Goal: Task Accomplishment & Management: Manage account settings

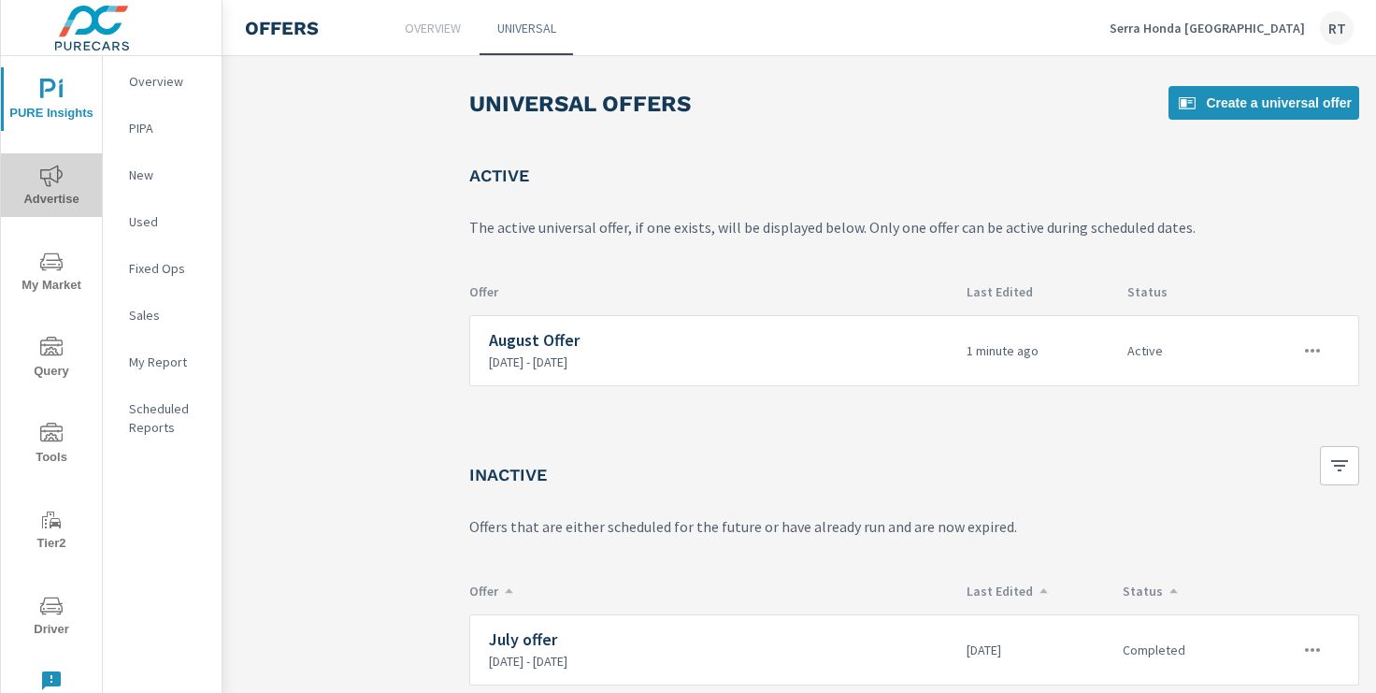
click at [61, 179] on icon "nav menu" at bounding box center [51, 176] width 22 height 22
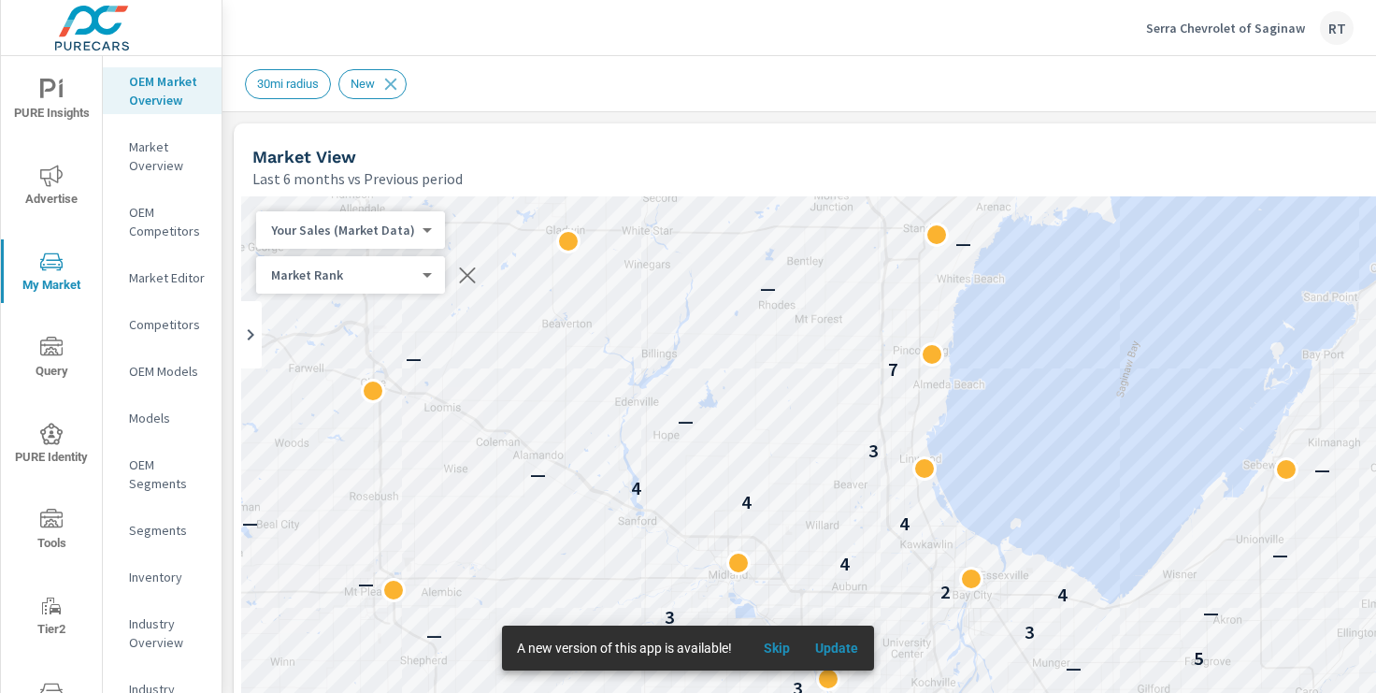
scroll to position [2626, 0]
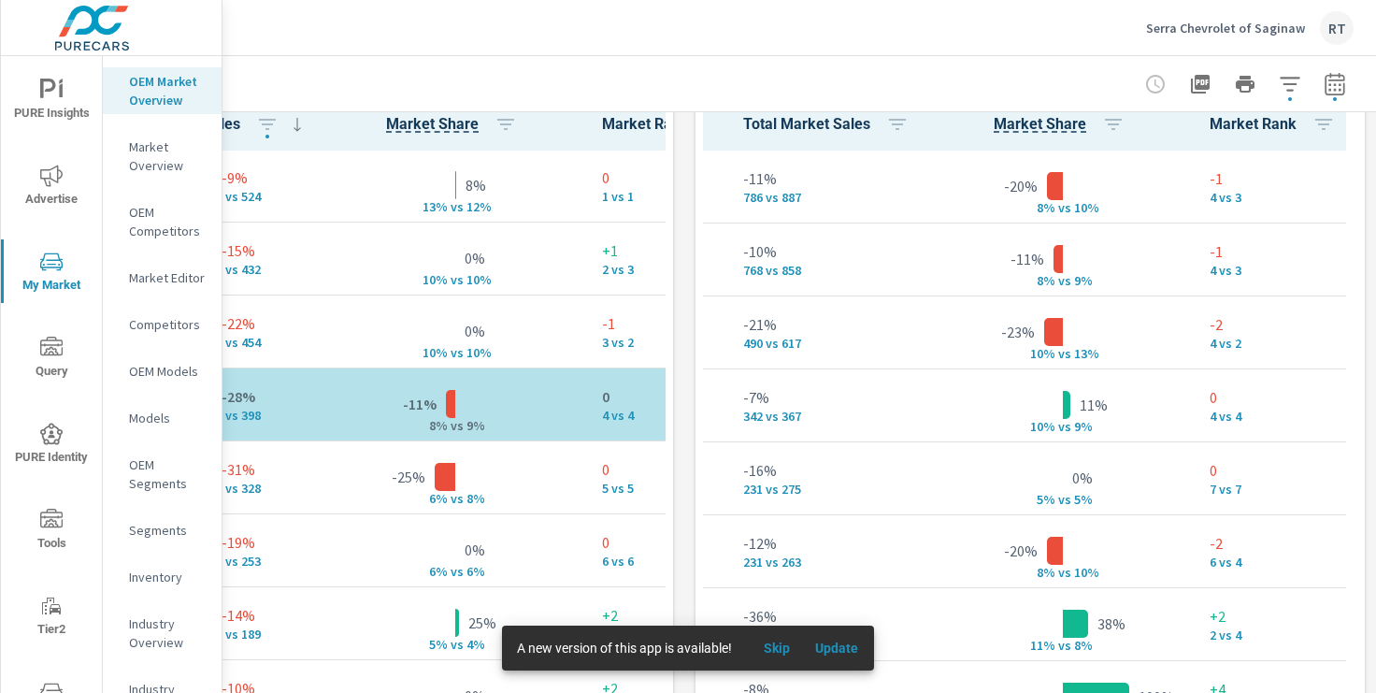
click at [776, 641] on span "Skip" at bounding box center [777, 648] width 45 height 17
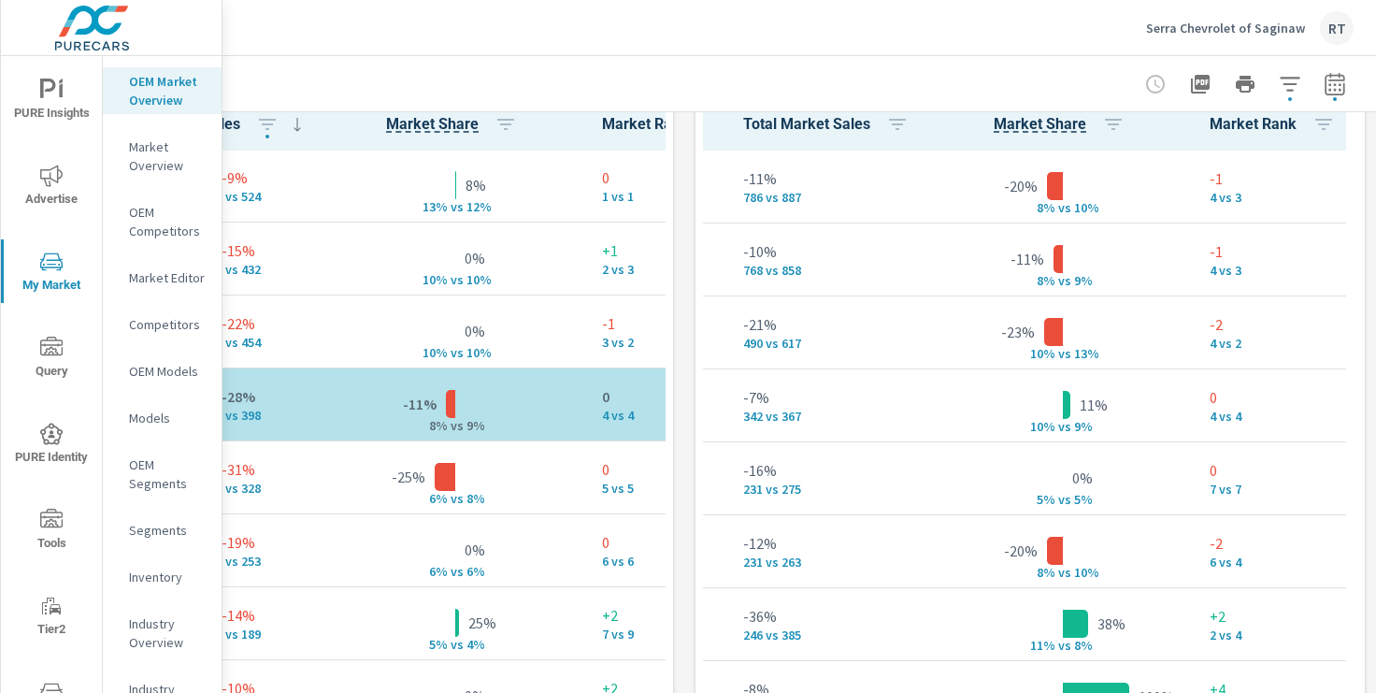
click at [1189, 26] on p "Serra Chevrolet of Saginaw" at bounding box center [1225, 28] width 159 height 17
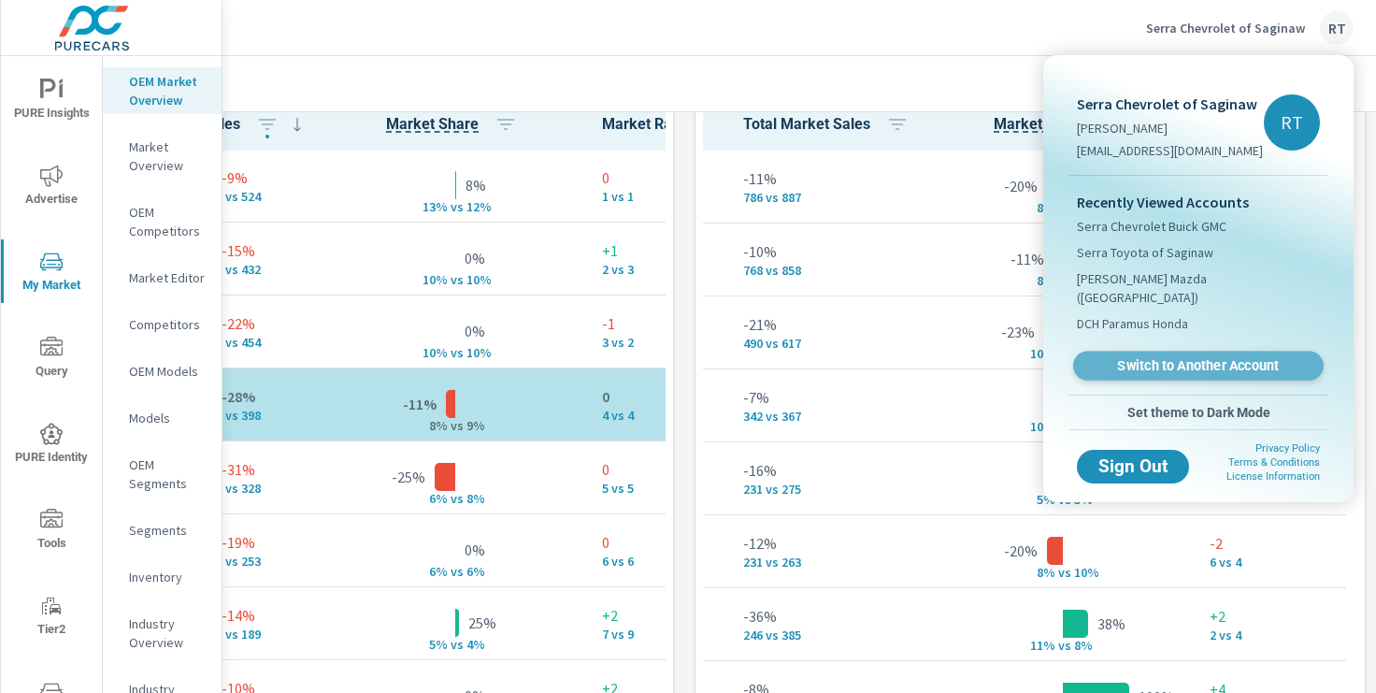
click at [1136, 357] on span "Switch to Another Account" at bounding box center [1198, 366] width 229 height 18
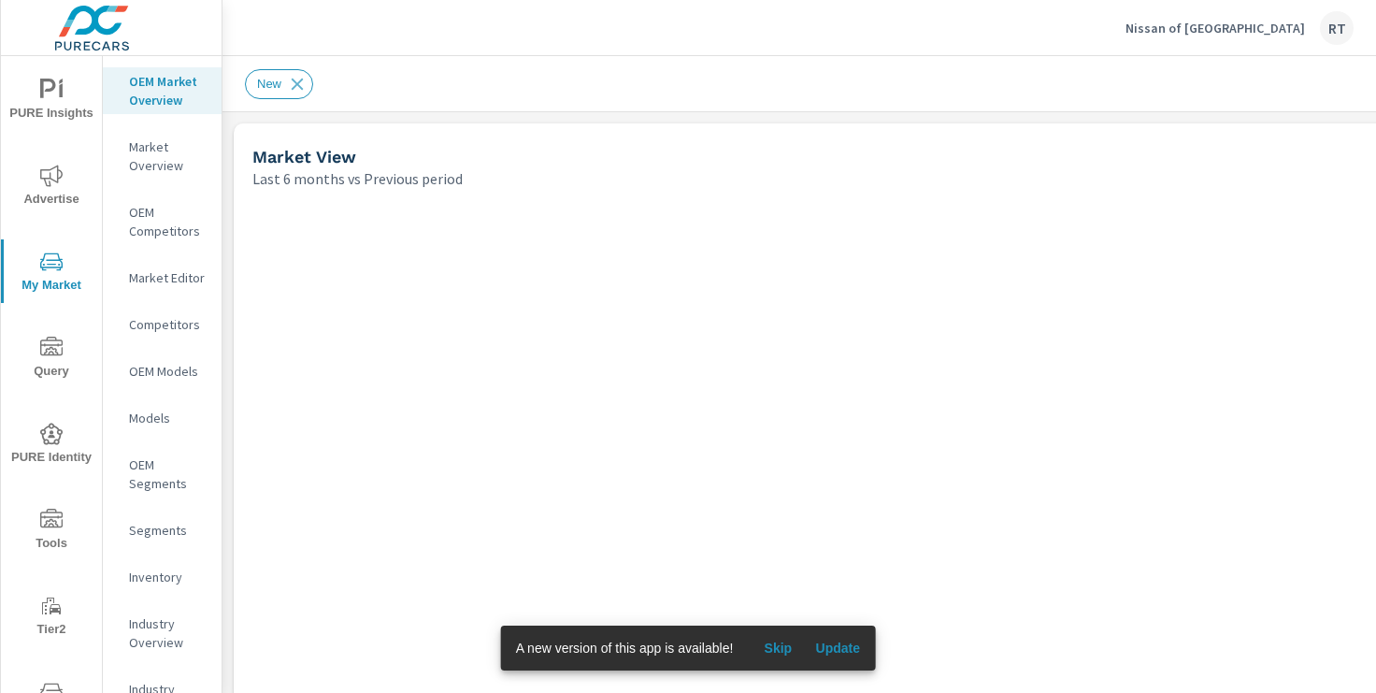
scroll to position [1, 0]
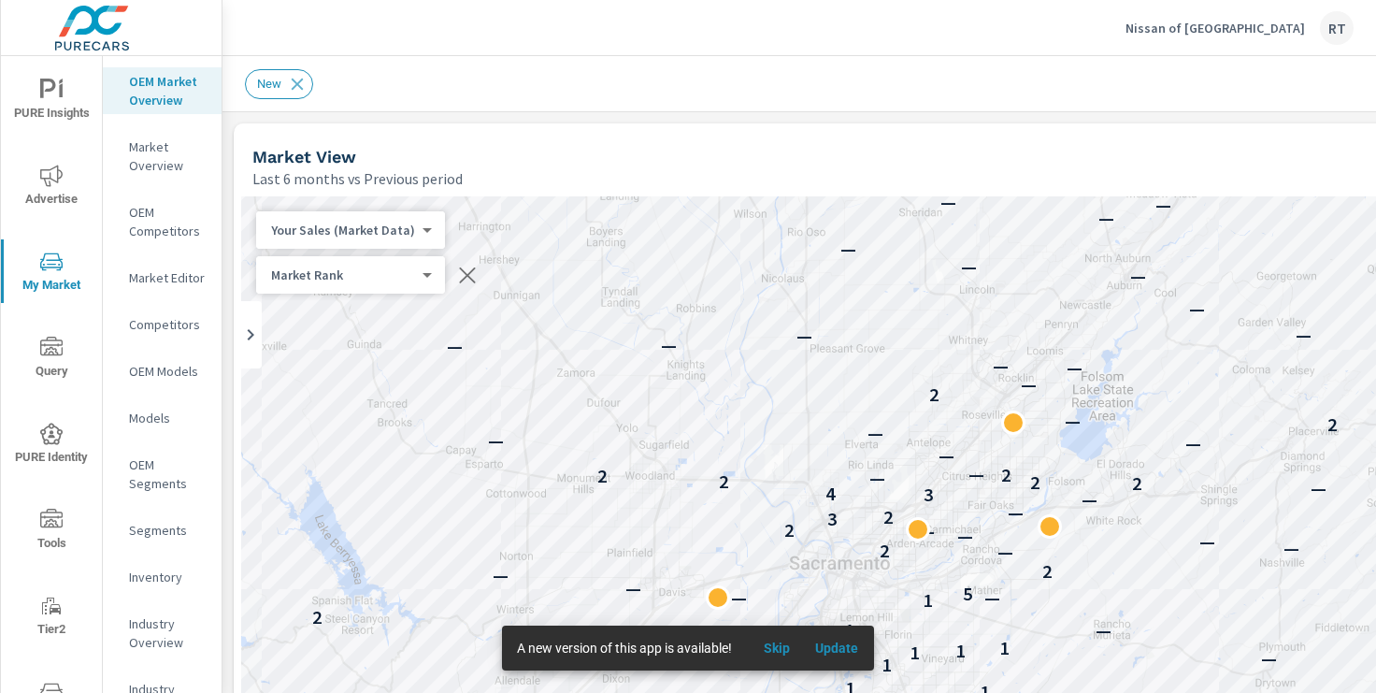
click at [781, 648] on span "Skip" at bounding box center [777, 648] width 45 height 17
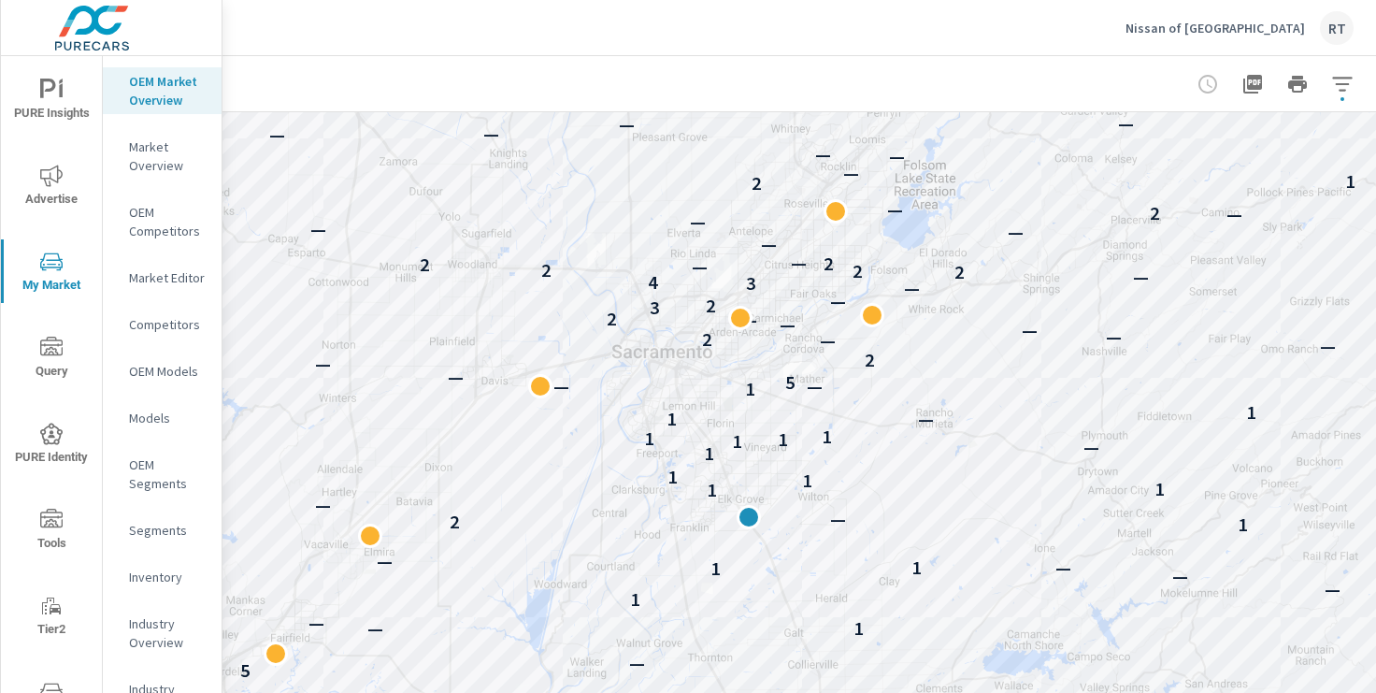
scroll to position [201, 178]
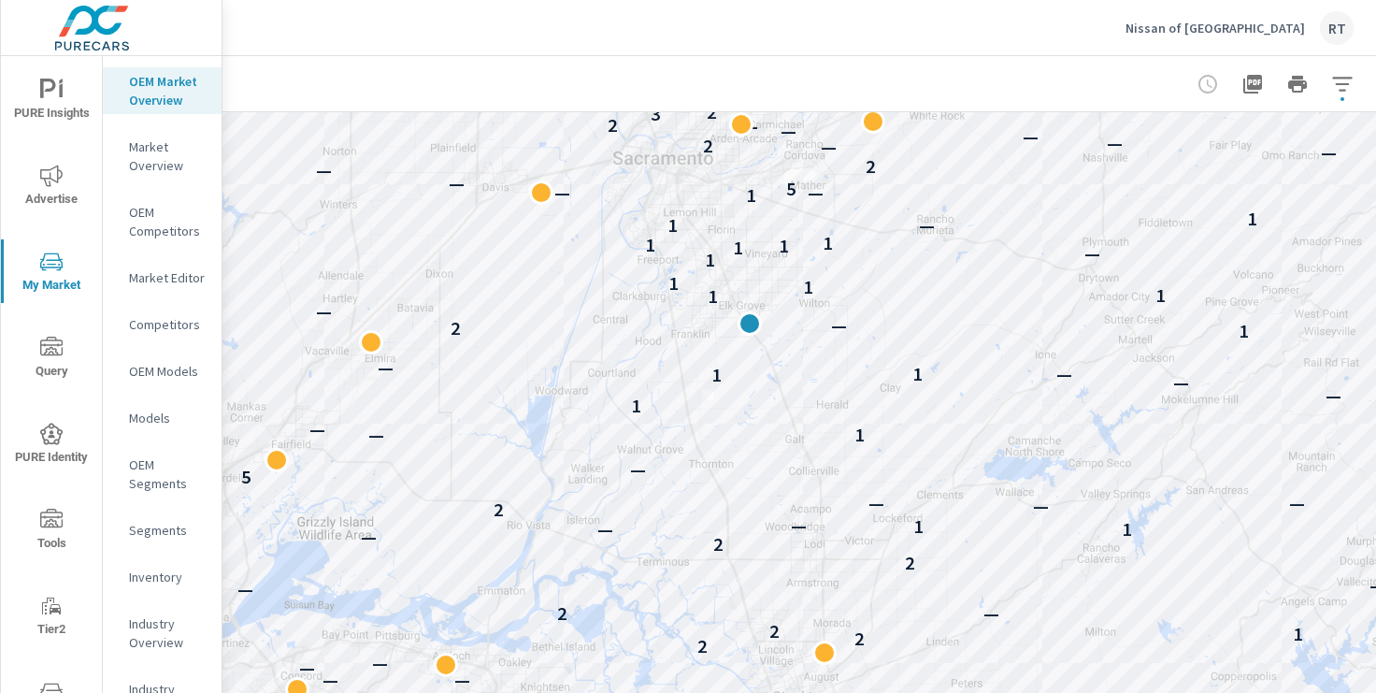
drag, startPoint x: 1249, startPoint y: 223, endPoint x: 1245, endPoint y: 19, distance: 204.8
click at [1245, 19] on div "Nissan of Elk Grove RT Market Overview Nissan of Elk Grove Report date range: F…" at bounding box center [800, 346] width 1154 height 693
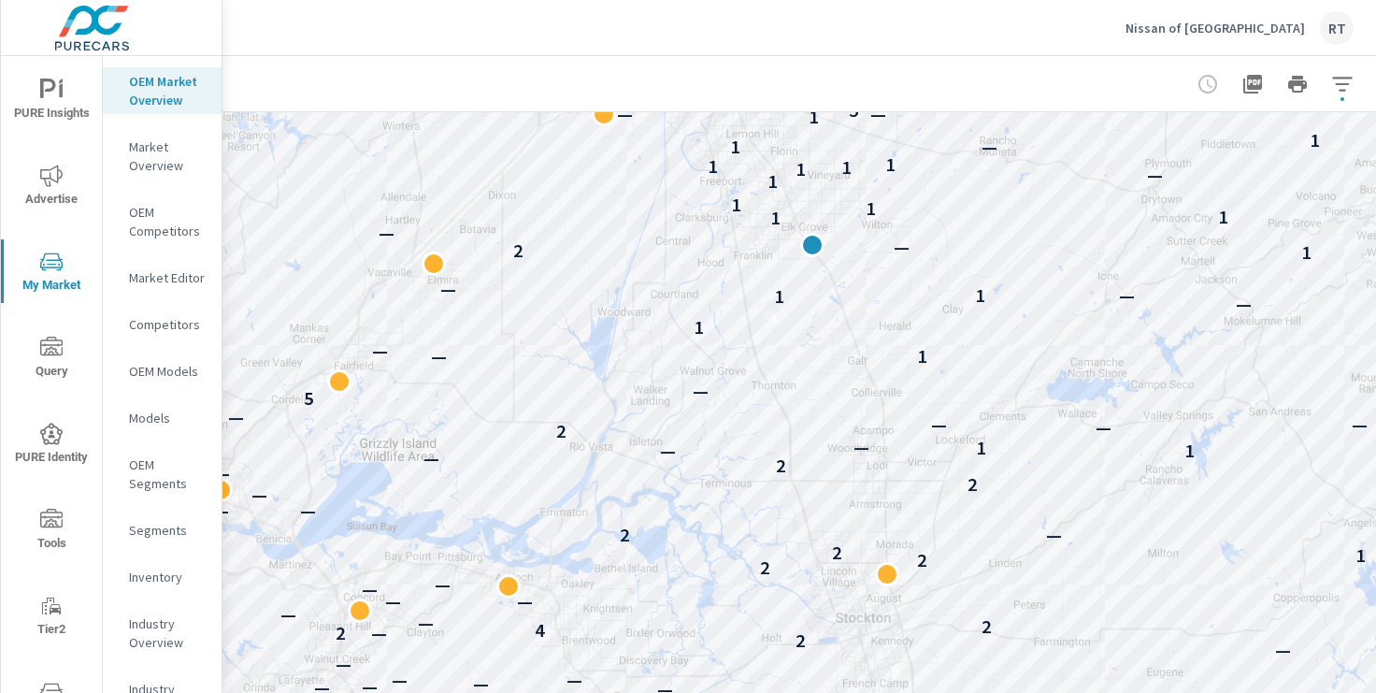
drag, startPoint x: 976, startPoint y: 285, endPoint x: 1040, endPoint y: 206, distance: 101.8
click at [1040, 206] on div "— — — — — — — — — — — — — — — — — 2 — — — 2 — — — 2 — — 6 — — — — — — — — — — —…" at bounding box center [737, 515] width 1346 height 1040
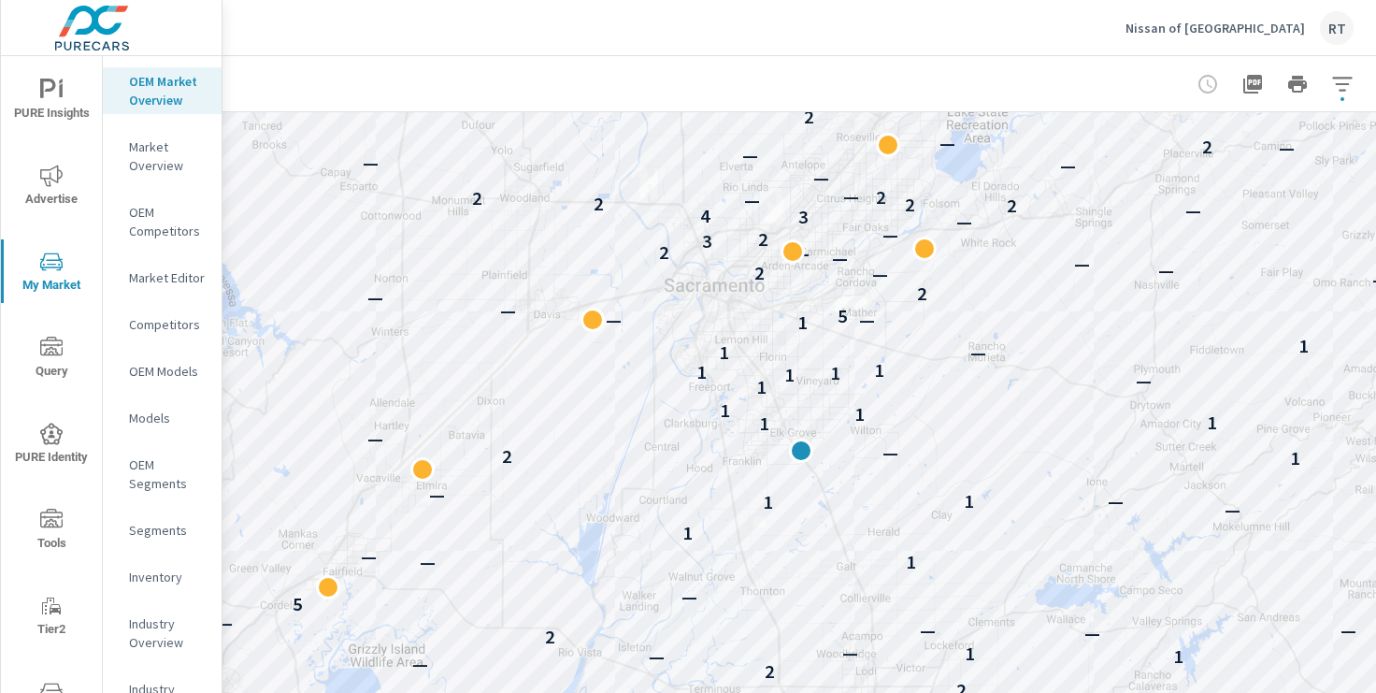
drag, startPoint x: 712, startPoint y: 179, endPoint x: 700, endPoint y: 386, distance: 207.9
click at [700, 386] on div "— — — — — — — — — — — — — — — — 2 — — — 2 — — — 2 — — 6 — — — — — — — — — — — —…" at bounding box center [737, 515] width 1346 height 1040
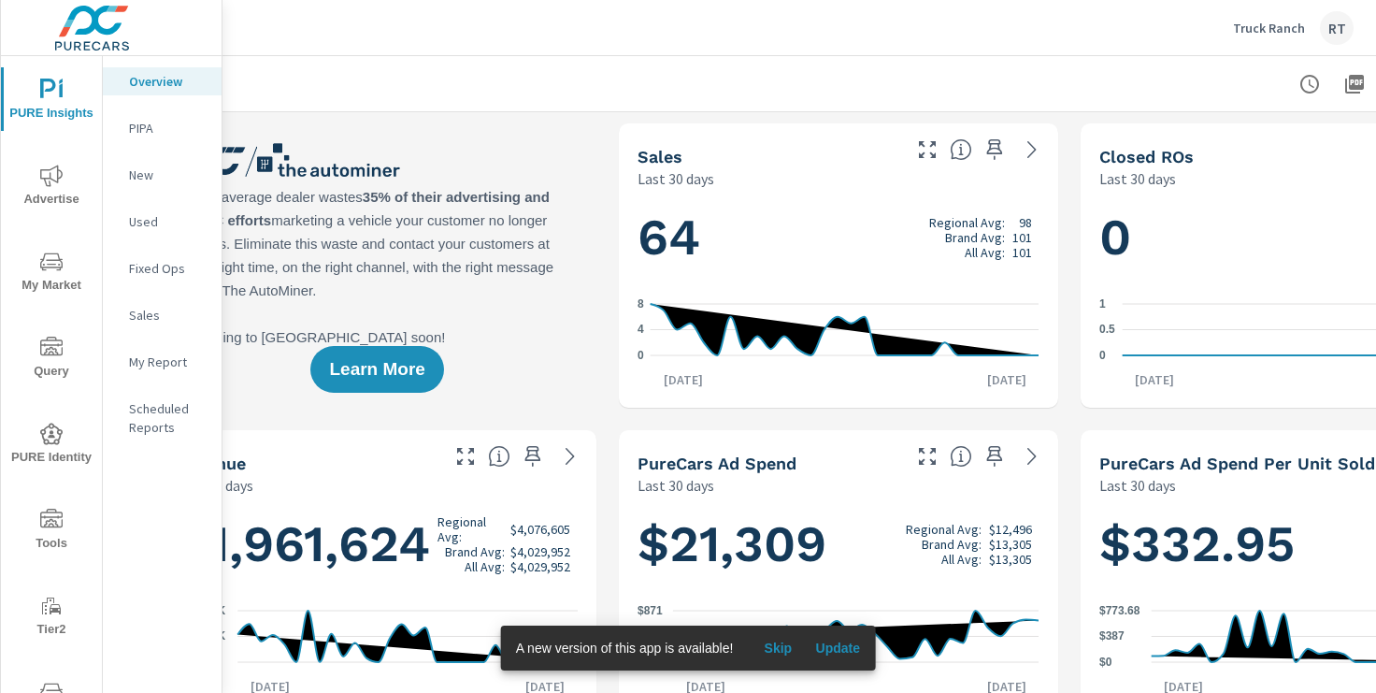
scroll to position [0, 230]
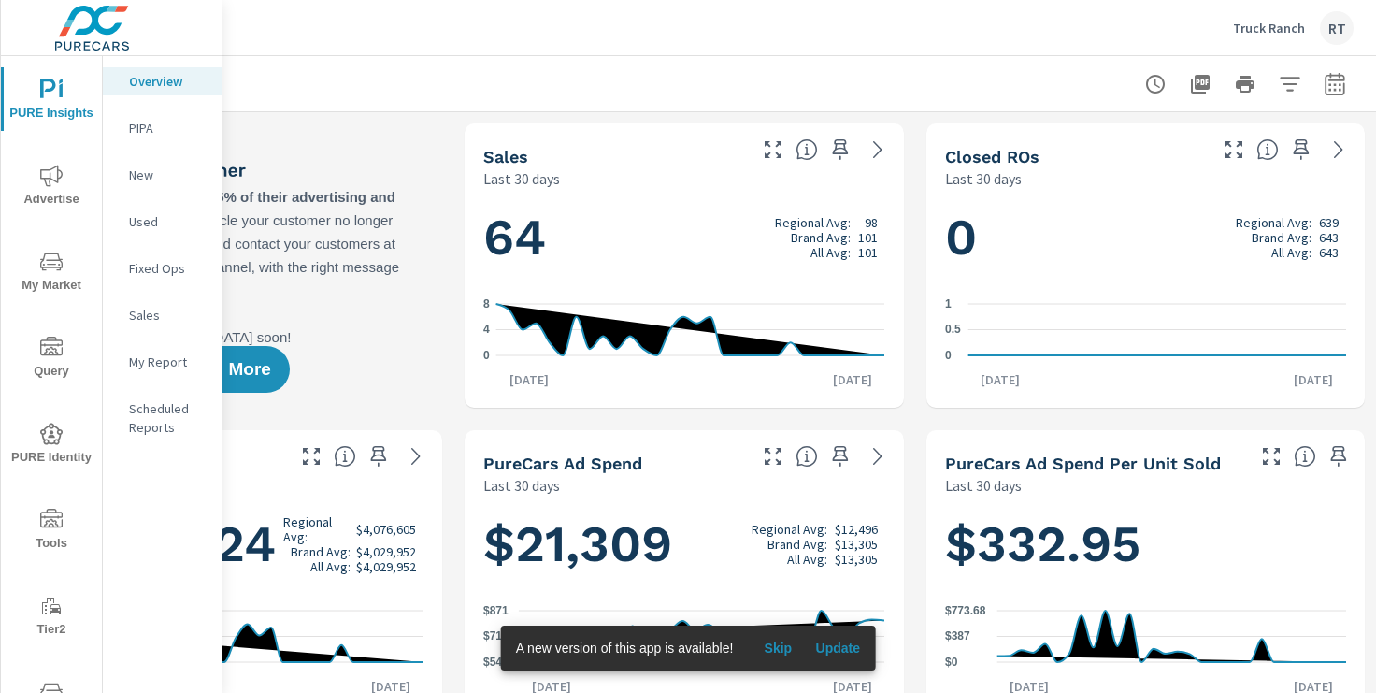
click at [1331, 81] on icon "button" at bounding box center [1335, 84] width 22 height 22
select select "Last 30 days"
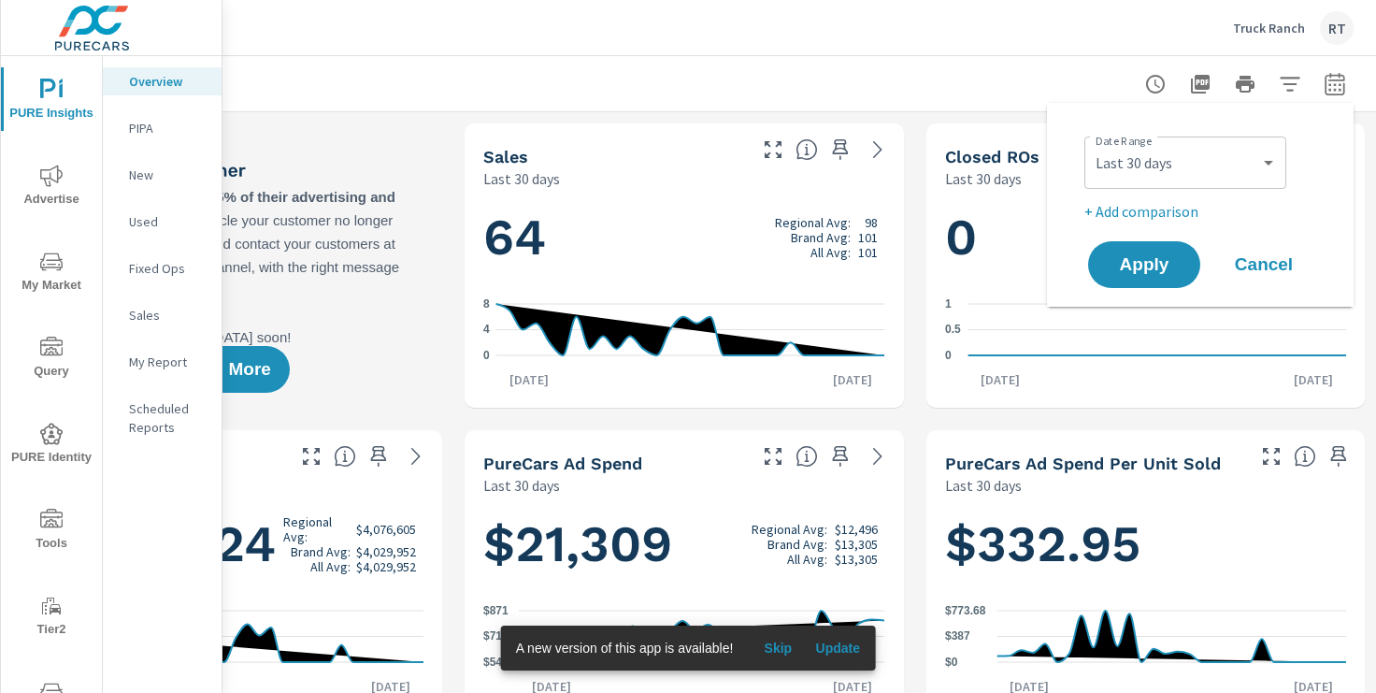
click at [1153, 214] on p "+ Add comparison" at bounding box center [1204, 211] width 239 height 22
select select "Previous period"
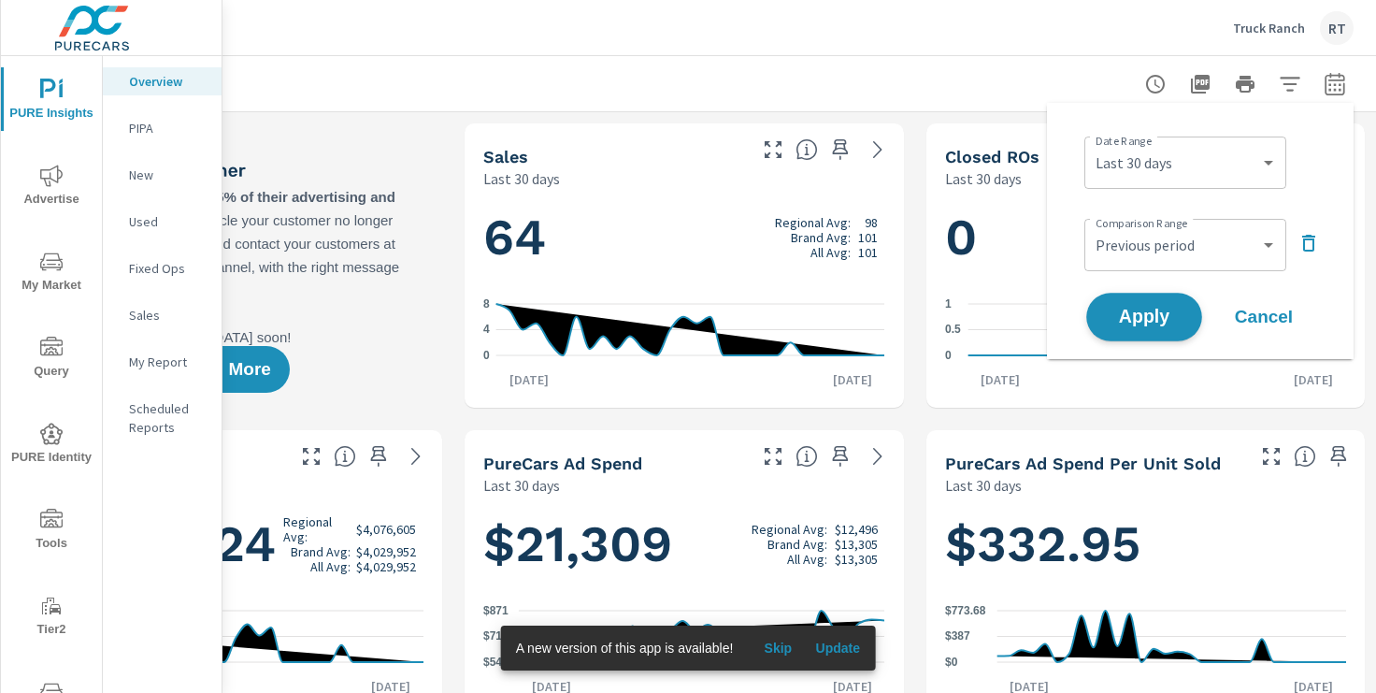
click at [1144, 320] on span "Apply" at bounding box center [1144, 318] width 77 height 18
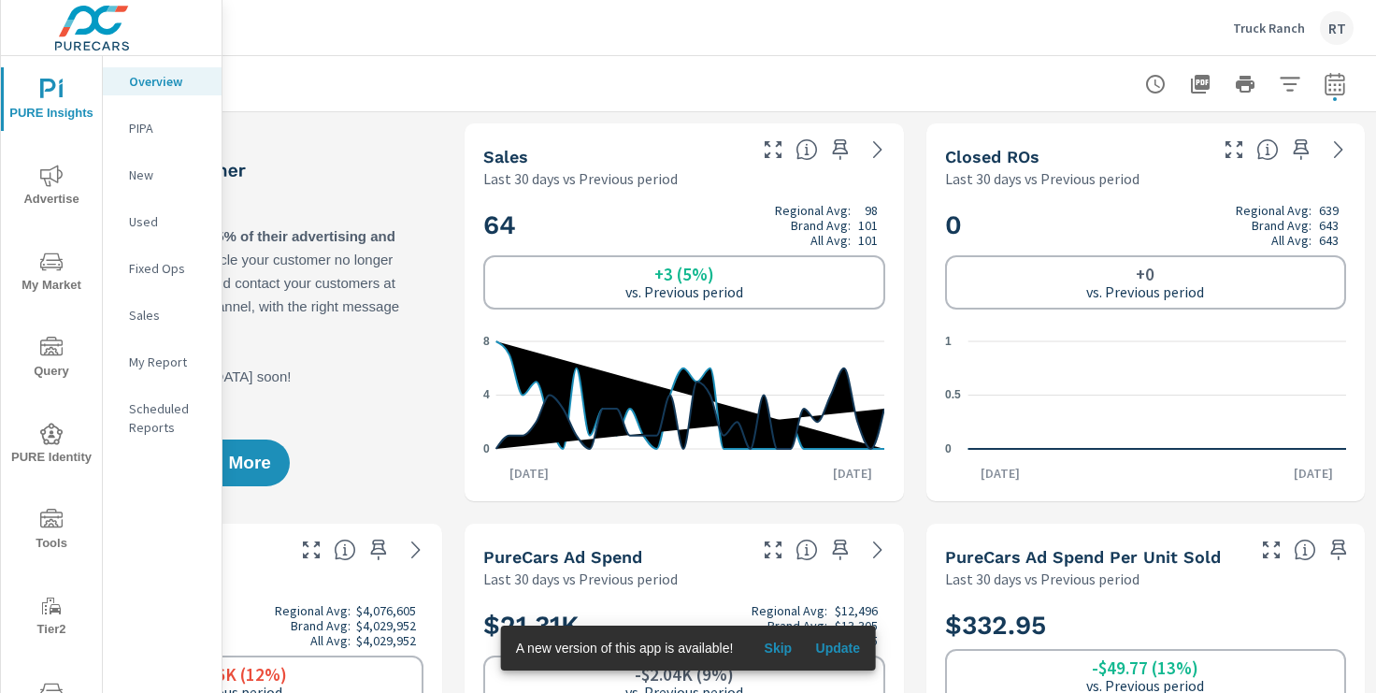
click at [779, 646] on span "Skip" at bounding box center [777, 648] width 45 height 17
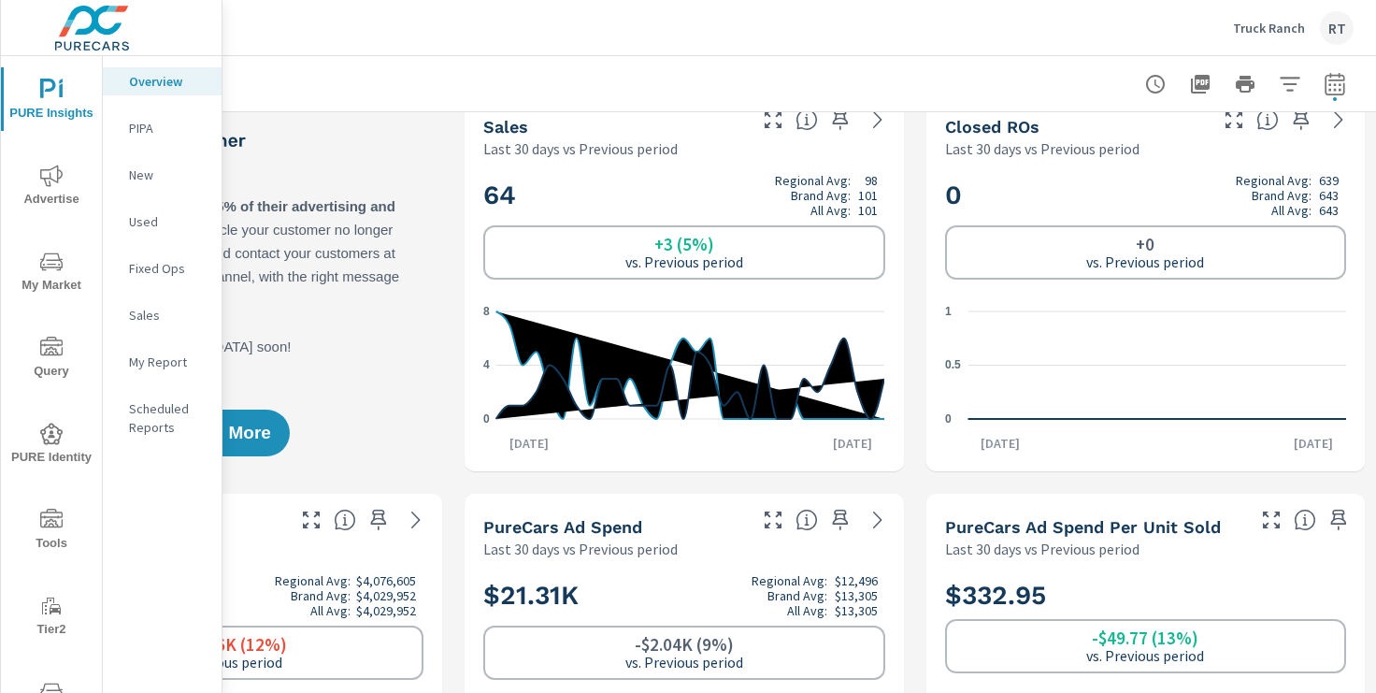
scroll to position [0, 230]
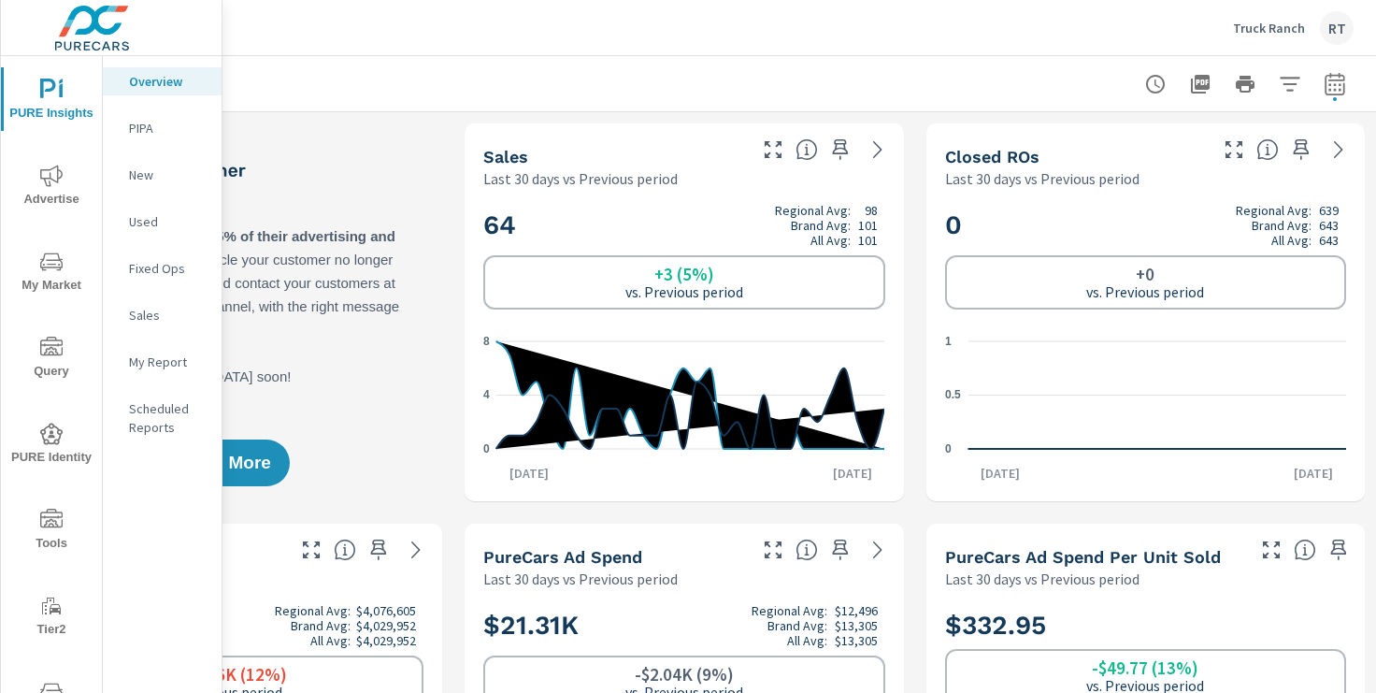
click at [49, 168] on icon "nav menu" at bounding box center [51, 176] width 22 height 22
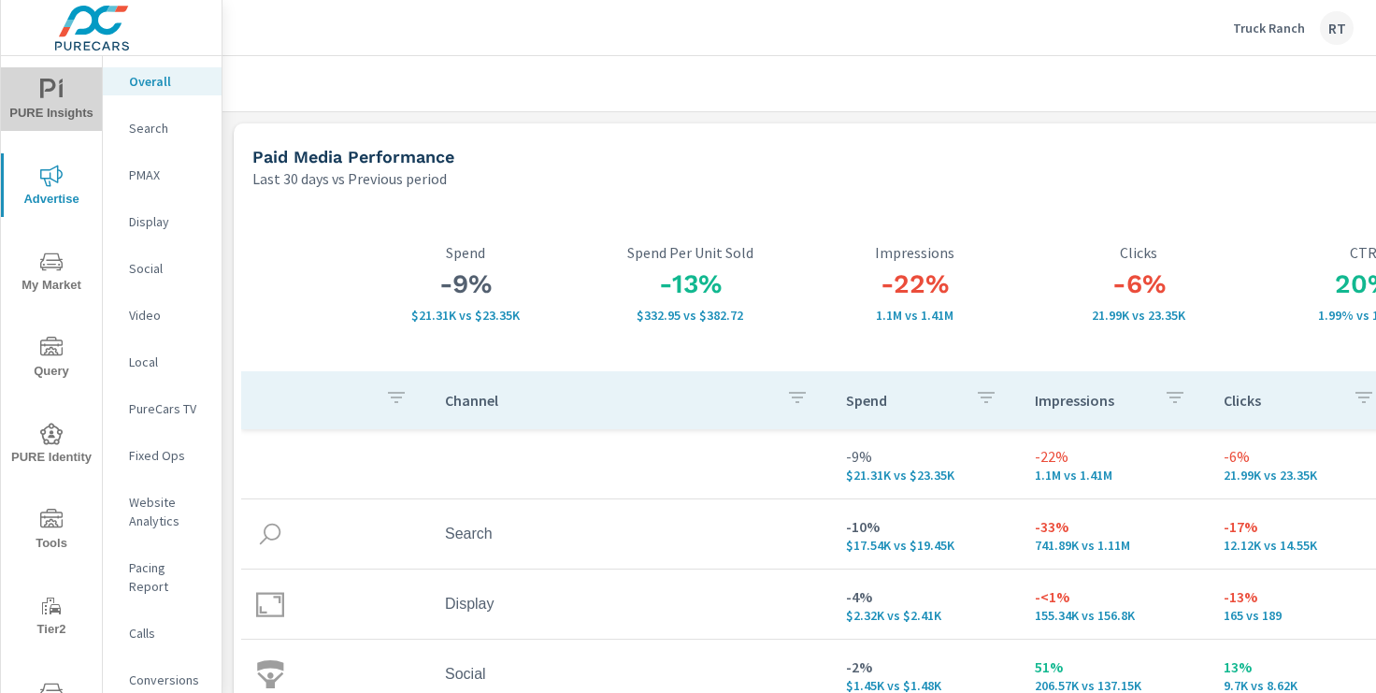
click at [62, 113] on span "PURE Insights" at bounding box center [52, 102] width 90 height 46
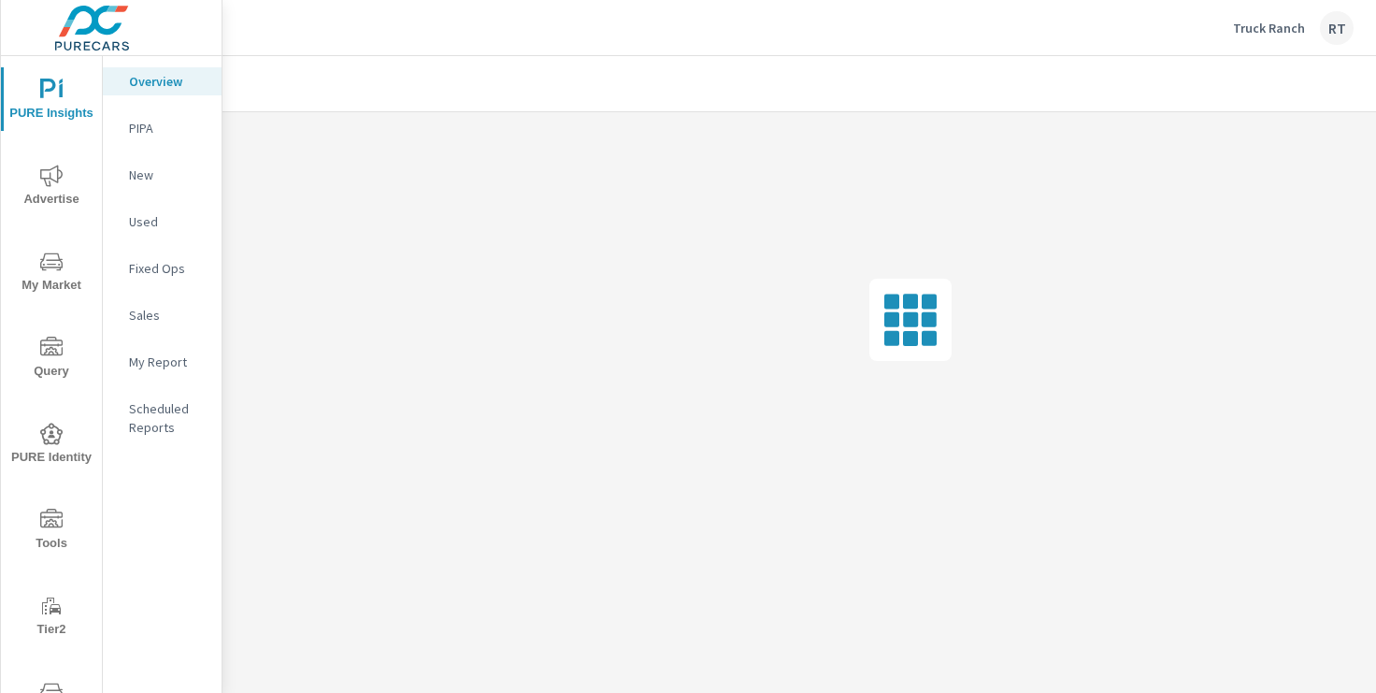
click at [159, 370] on p "My Report" at bounding box center [168, 361] width 78 height 19
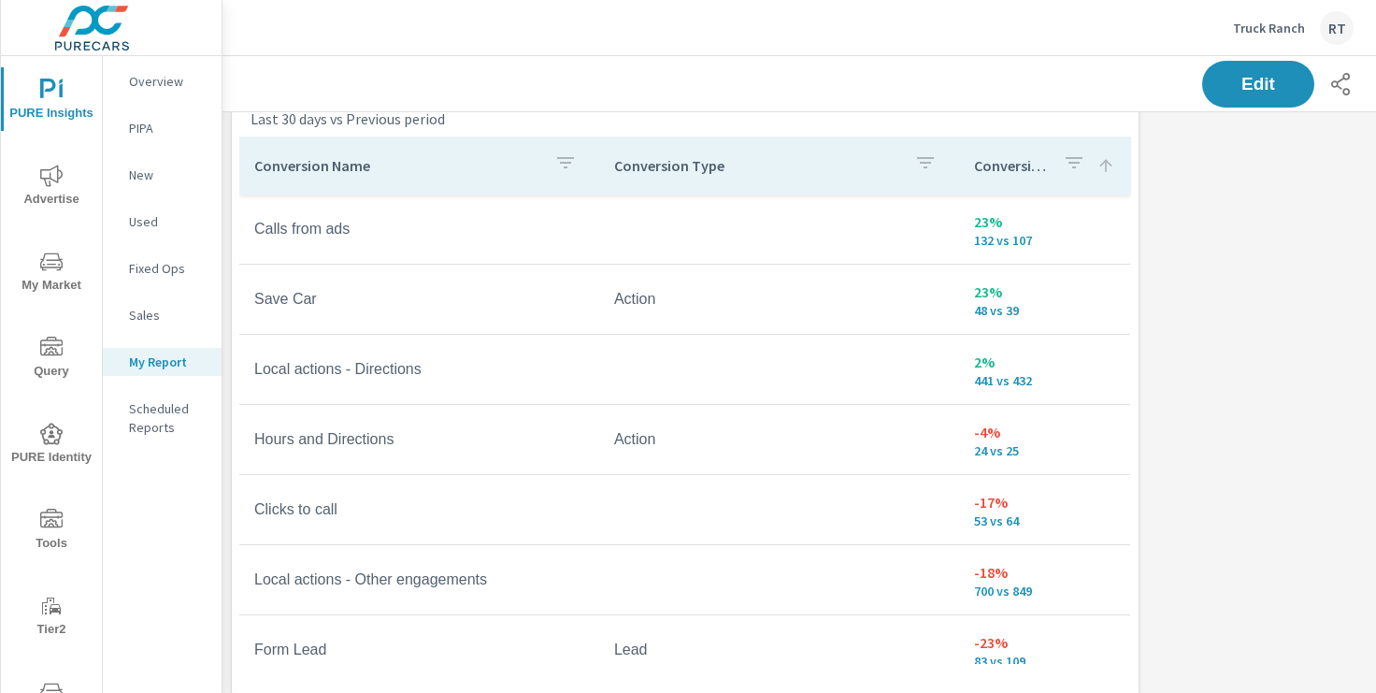
scroll to position [71, 0]
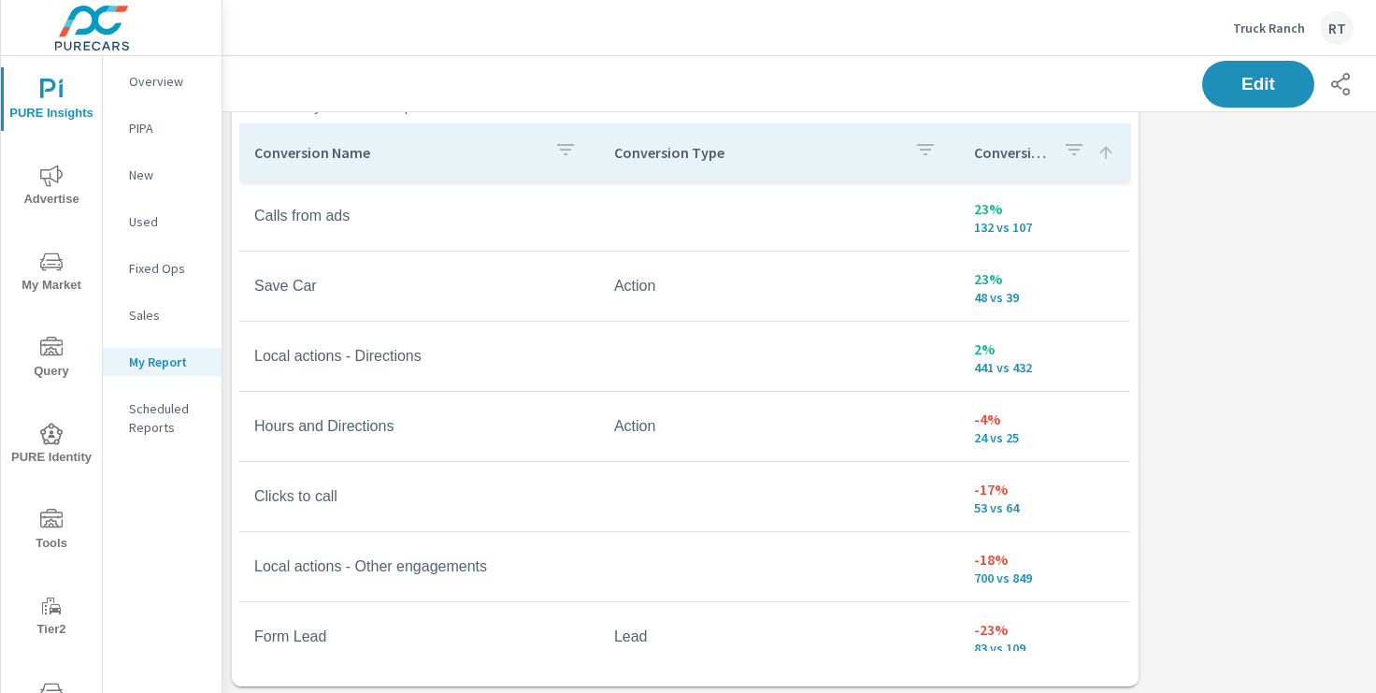
scroll to position [89, 0]
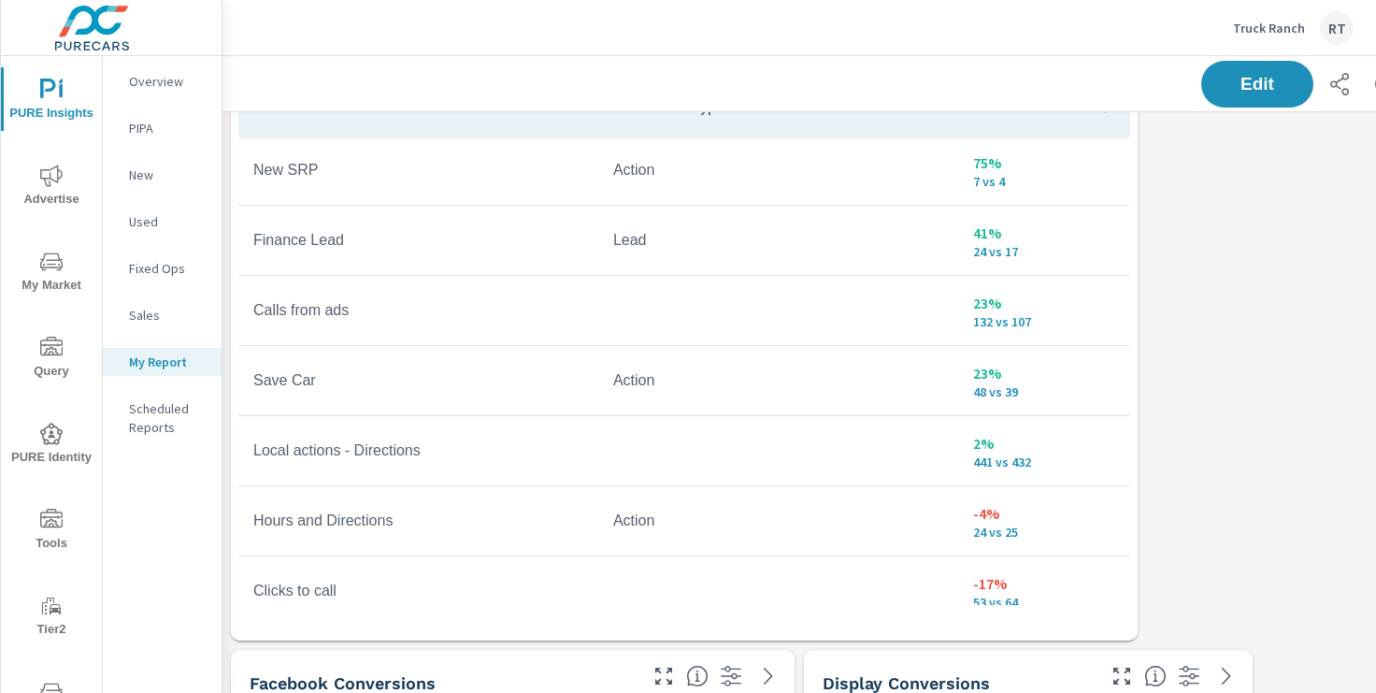
scroll to position [131, 1]
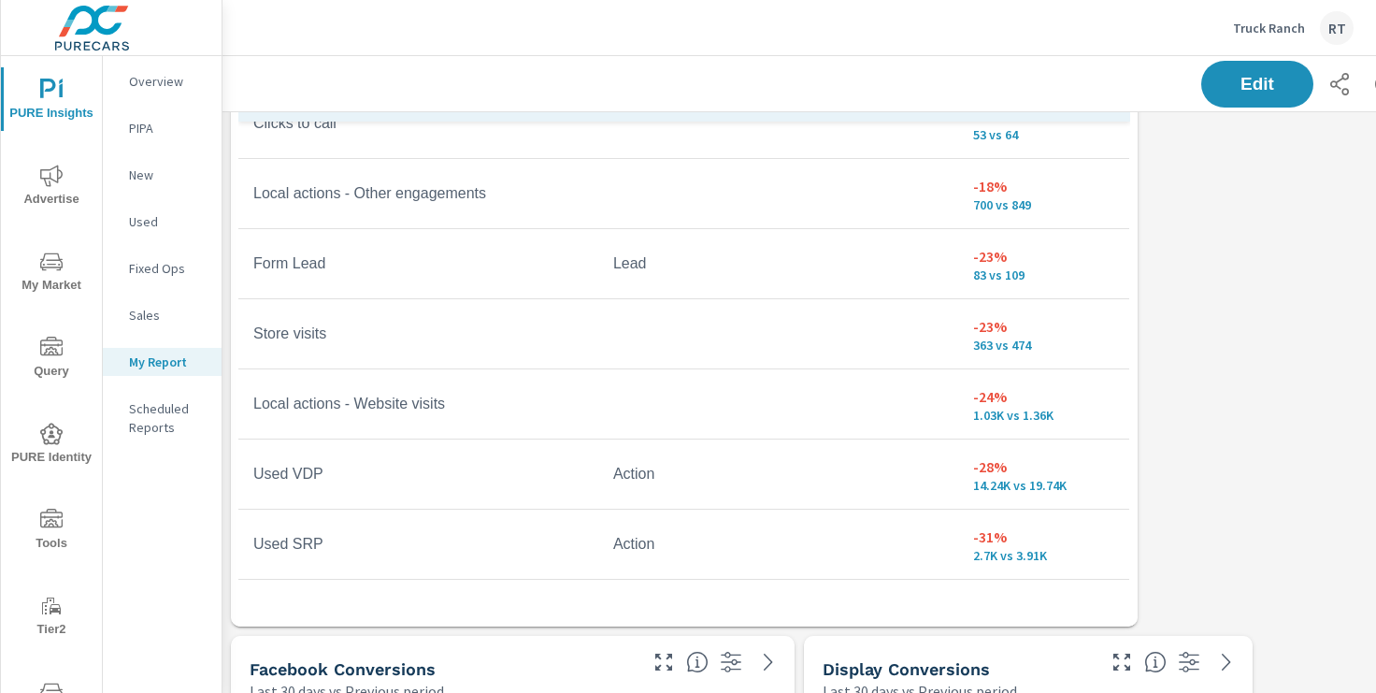
scroll to position [456, 0]
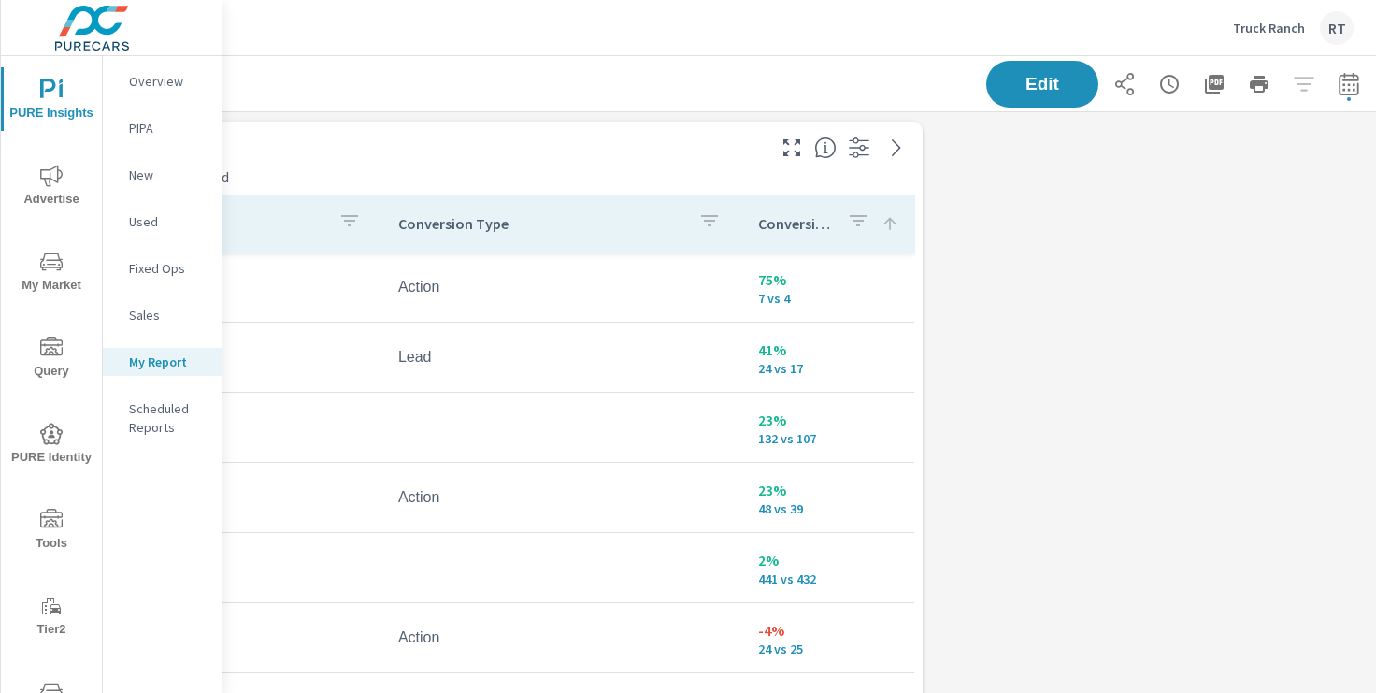
scroll to position [0, 230]
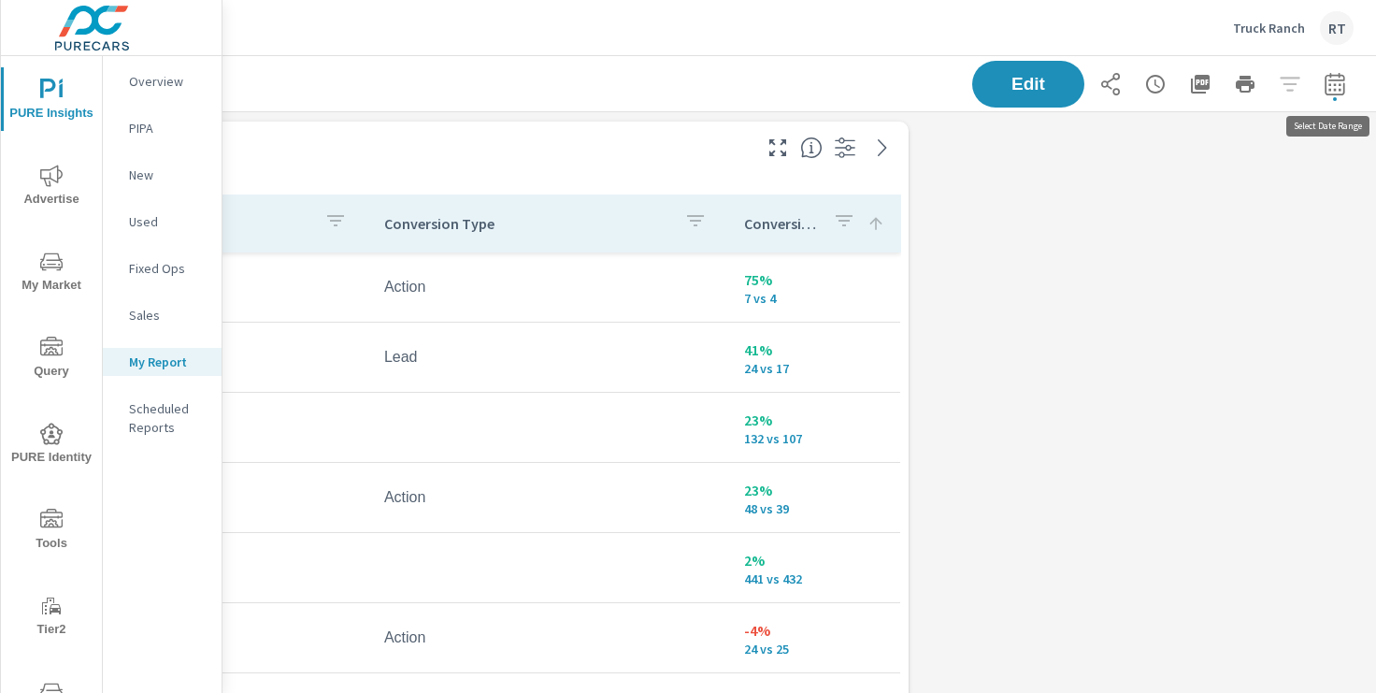
click at [1337, 81] on icon "button" at bounding box center [1335, 84] width 22 height 22
select select "Last 30 days"
select select "Previous period"
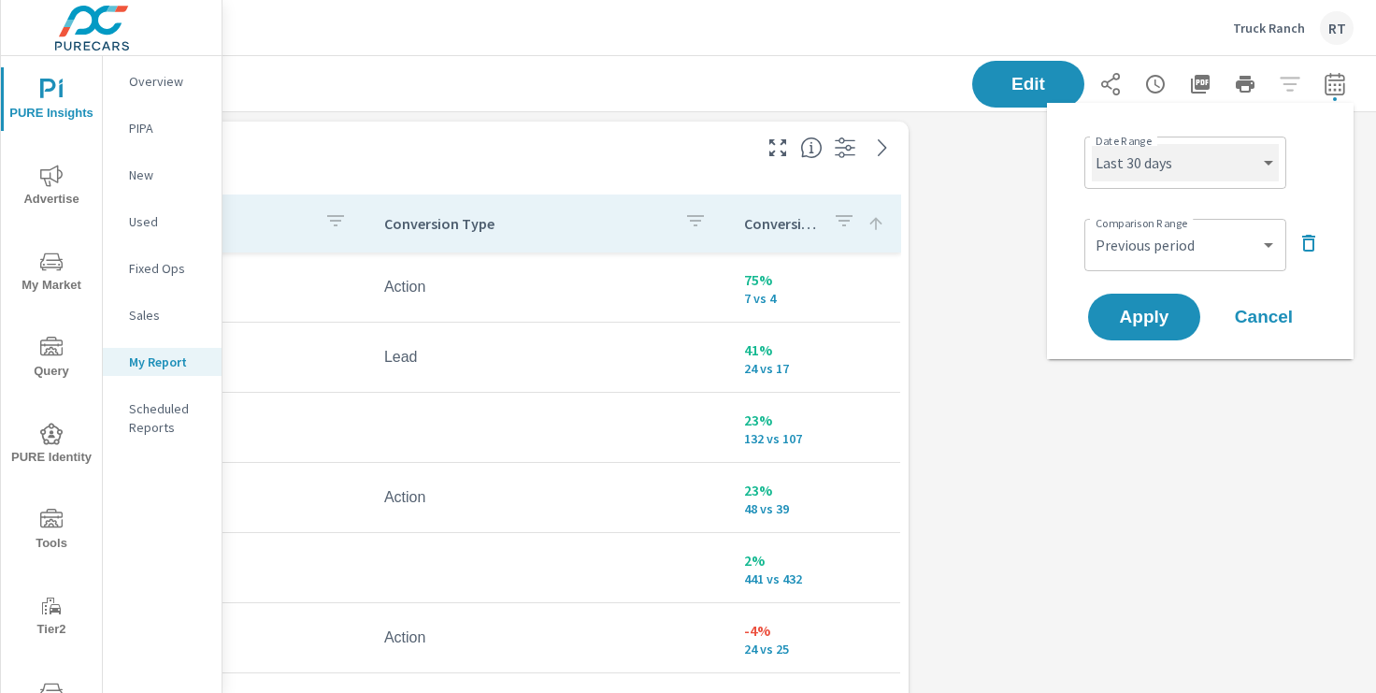
click at [1189, 169] on select "Custom Yesterday Last week Last 7 days Last 14 days Last 30 days Last 45 days L…" at bounding box center [1185, 162] width 187 height 37
click at [1092, 144] on select "Custom Yesterday Last week Last 7 days Last 14 days Last 30 days Last 45 days L…" at bounding box center [1185, 162] width 187 height 37
select select "Last 14 days"
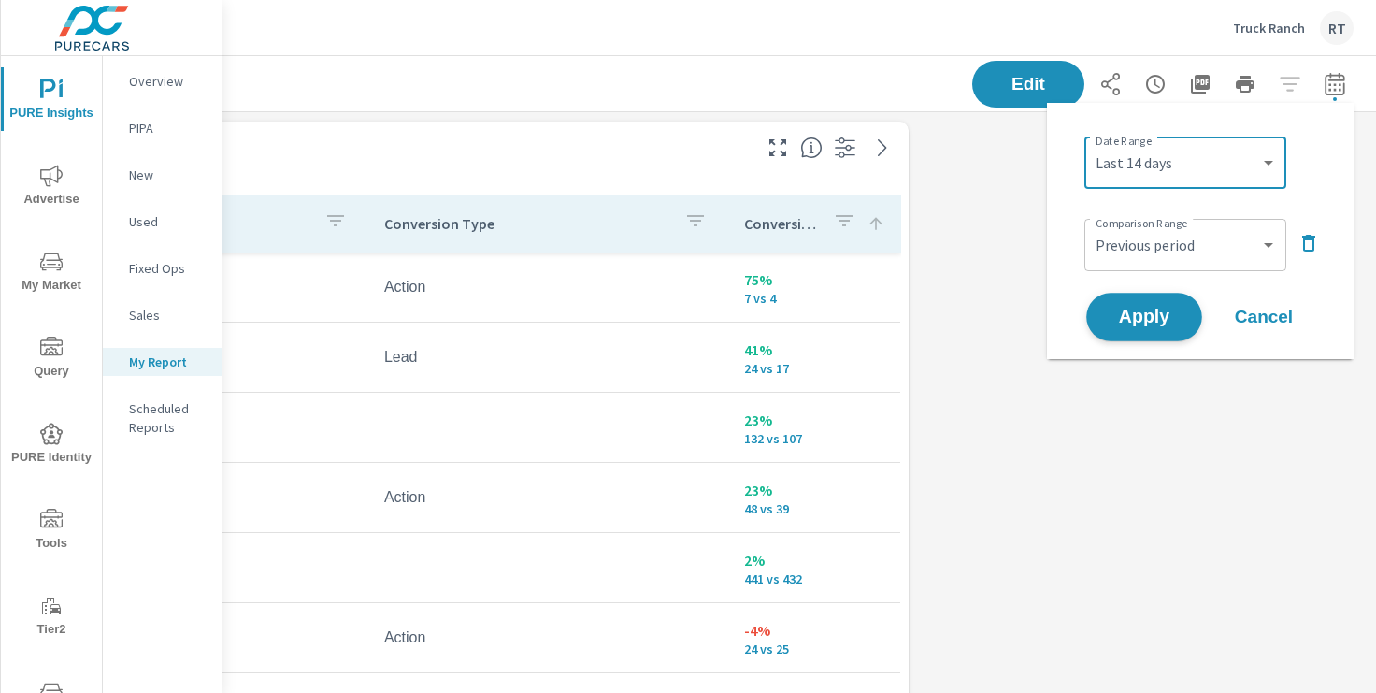
click at [1144, 316] on span "Apply" at bounding box center [1144, 318] width 77 height 18
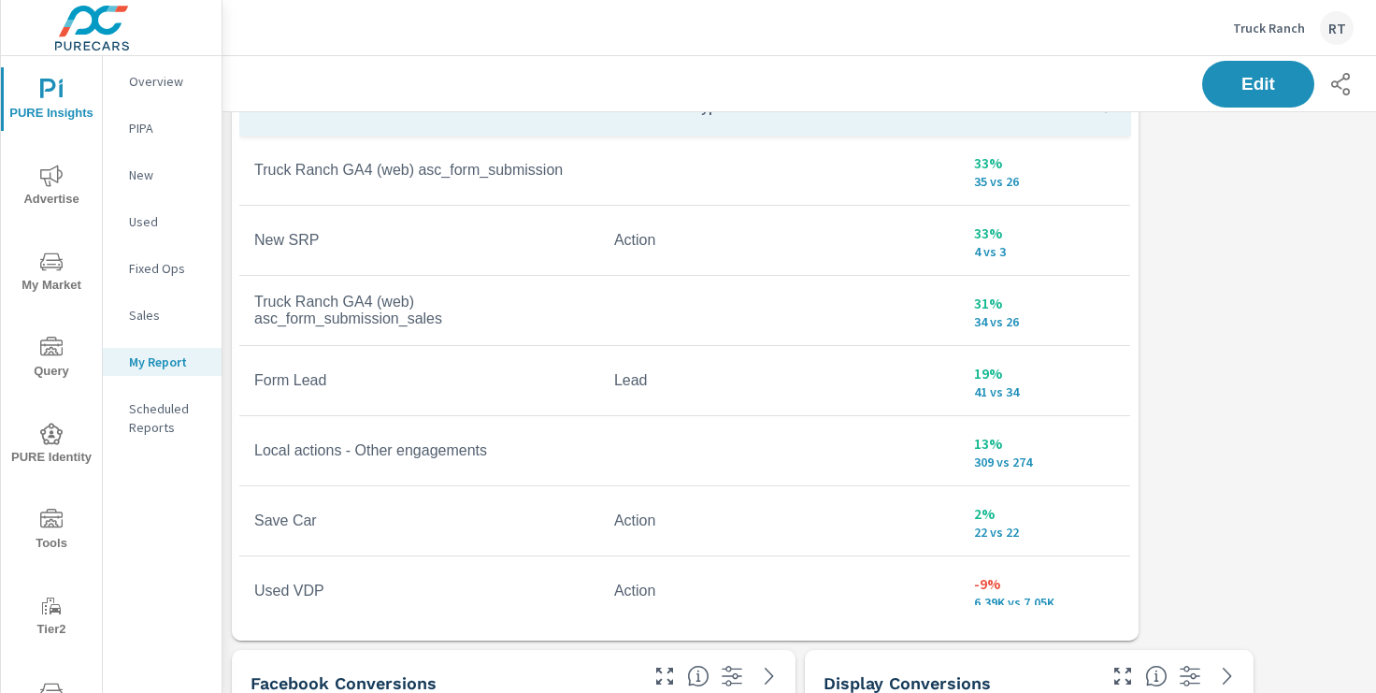
scroll to position [102, 0]
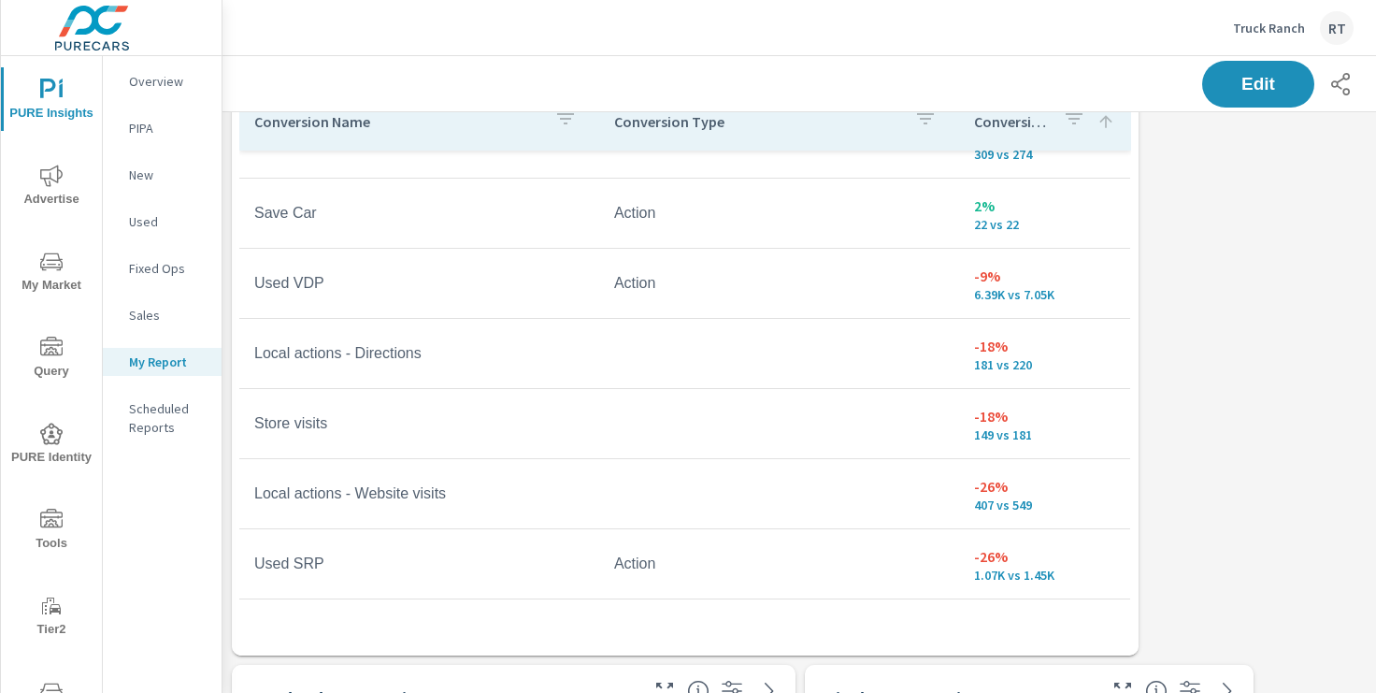
scroll to position [209, 0]
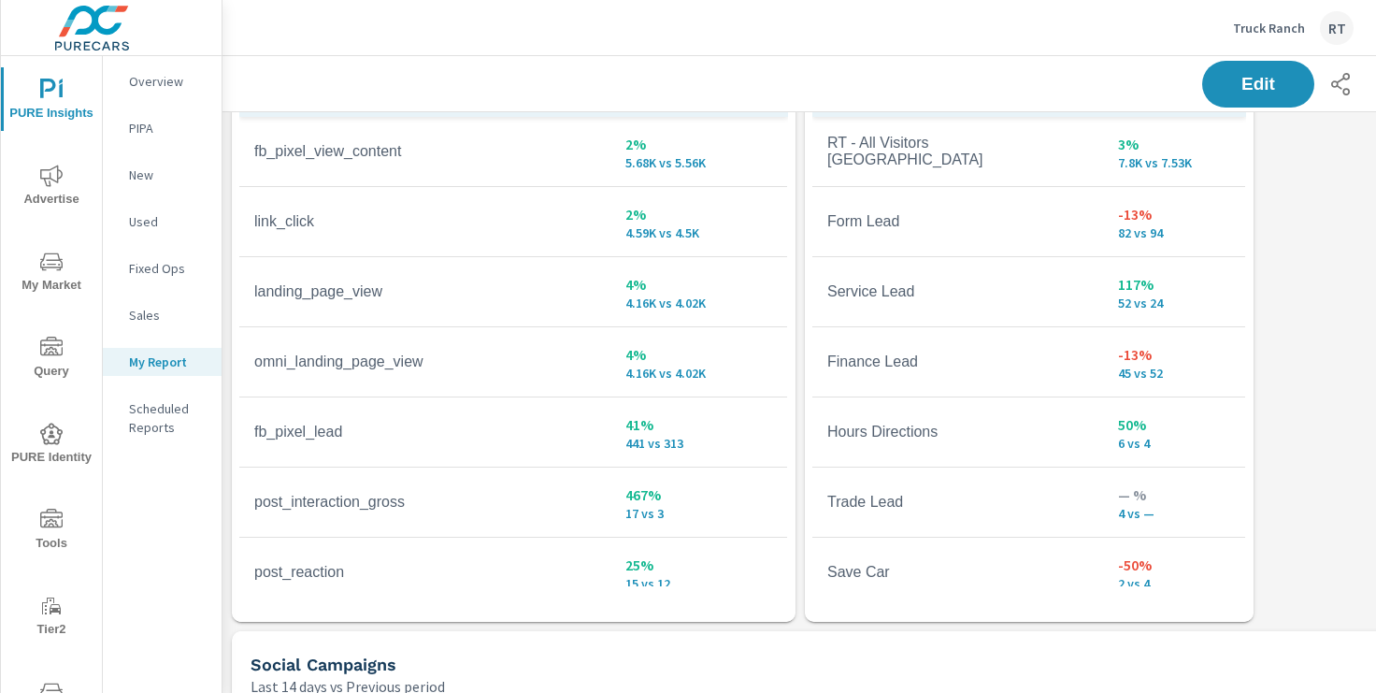
scroll to position [783, 0]
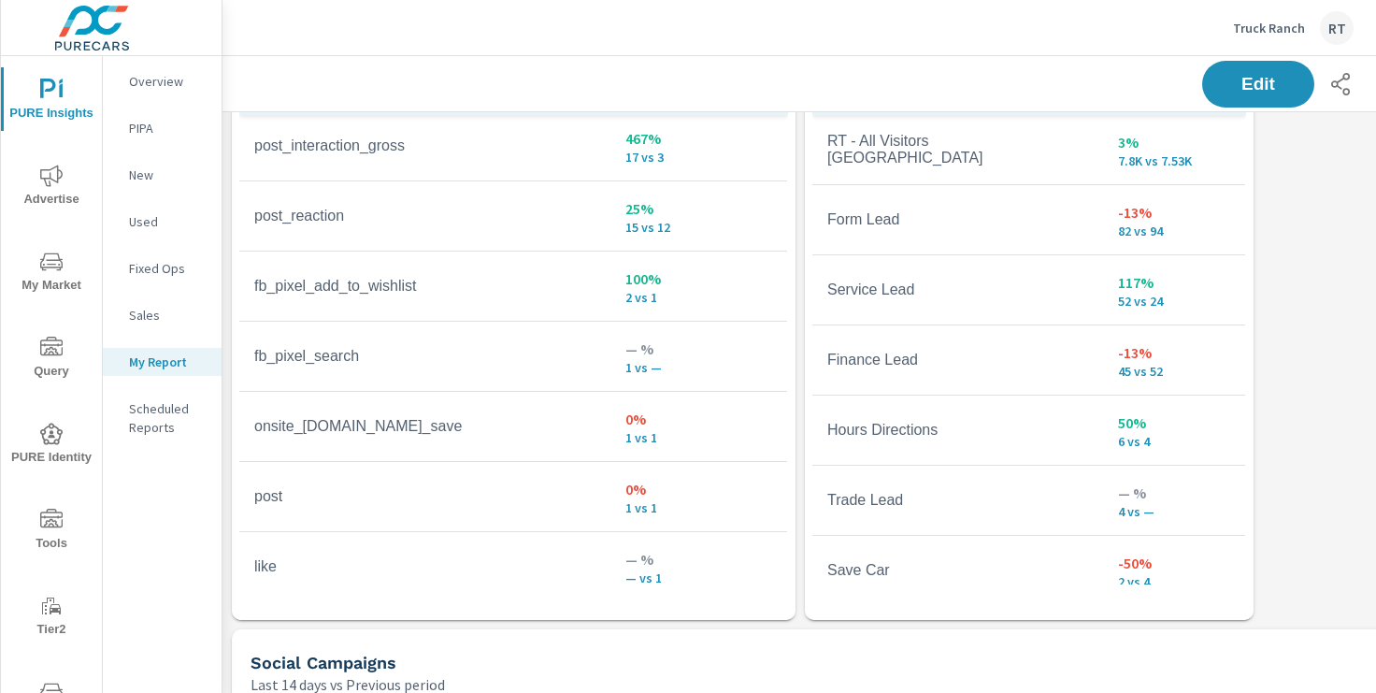
scroll to position [372, 0]
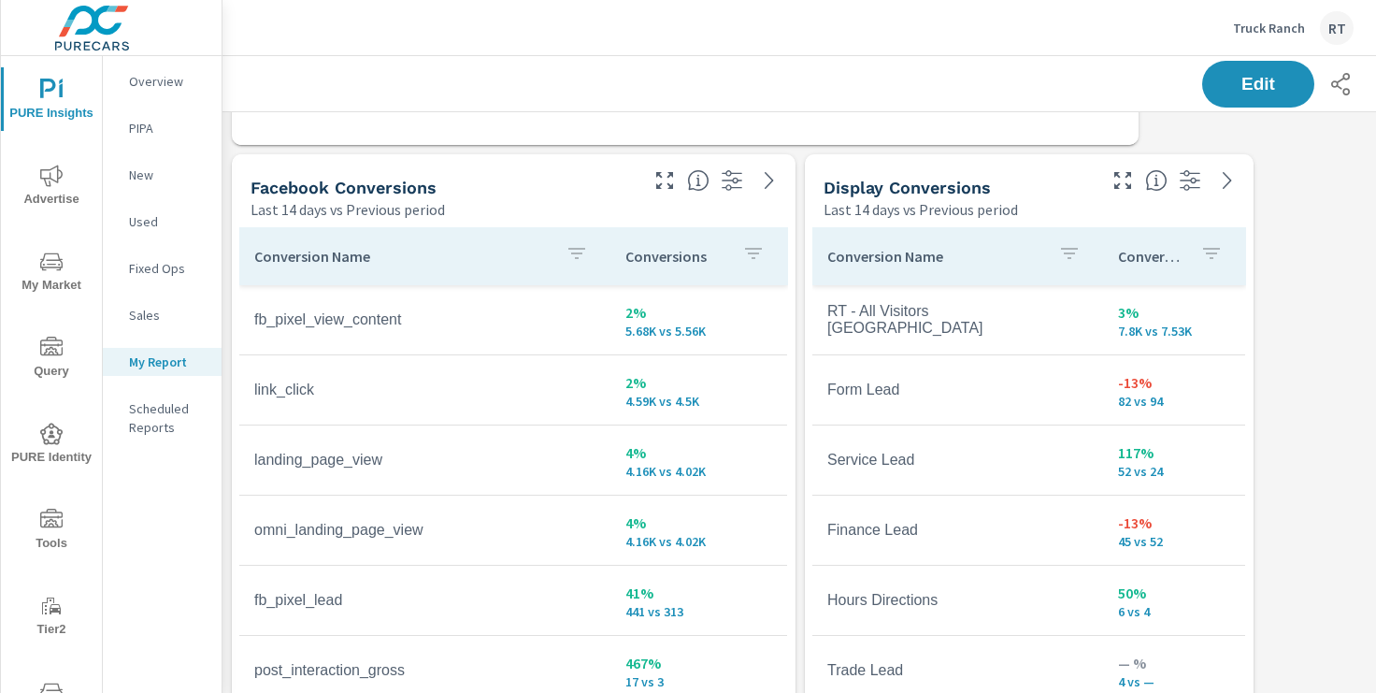
scroll to position [596, 0]
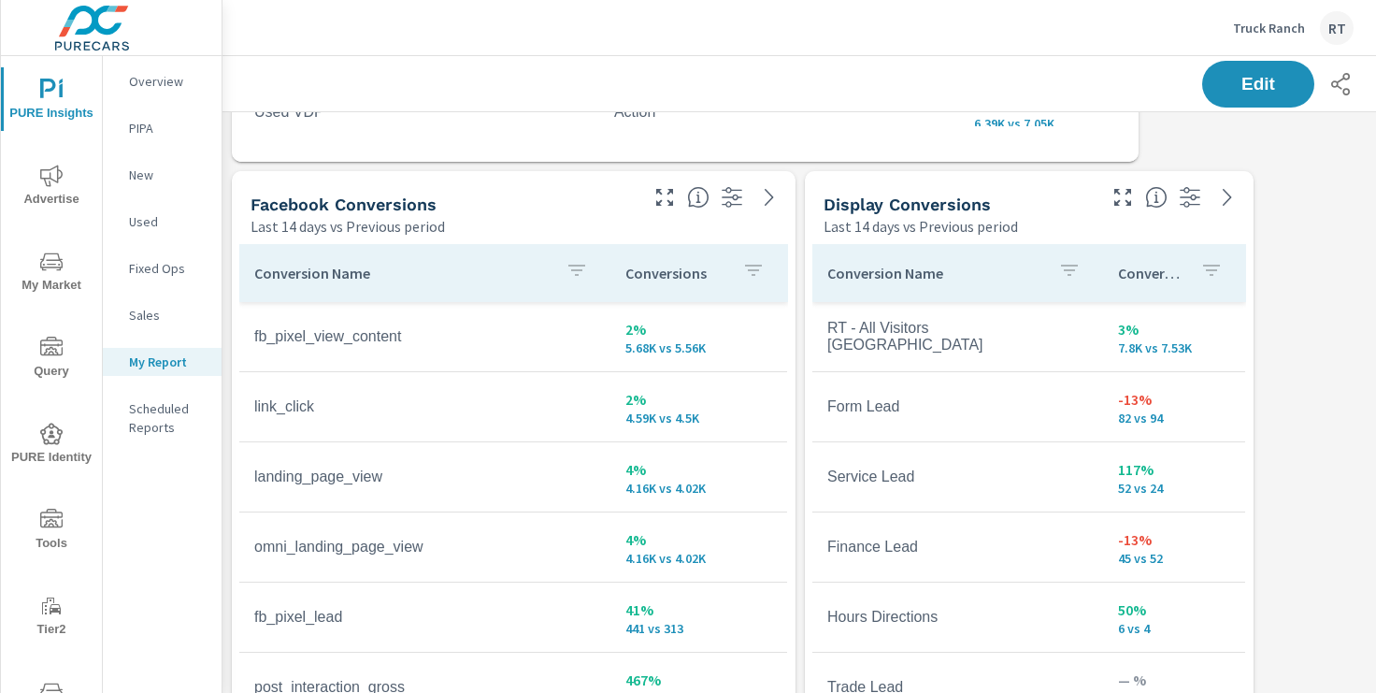
click at [1192, 267] on div "Conversions" at bounding box center [1174, 273] width 112 height 43
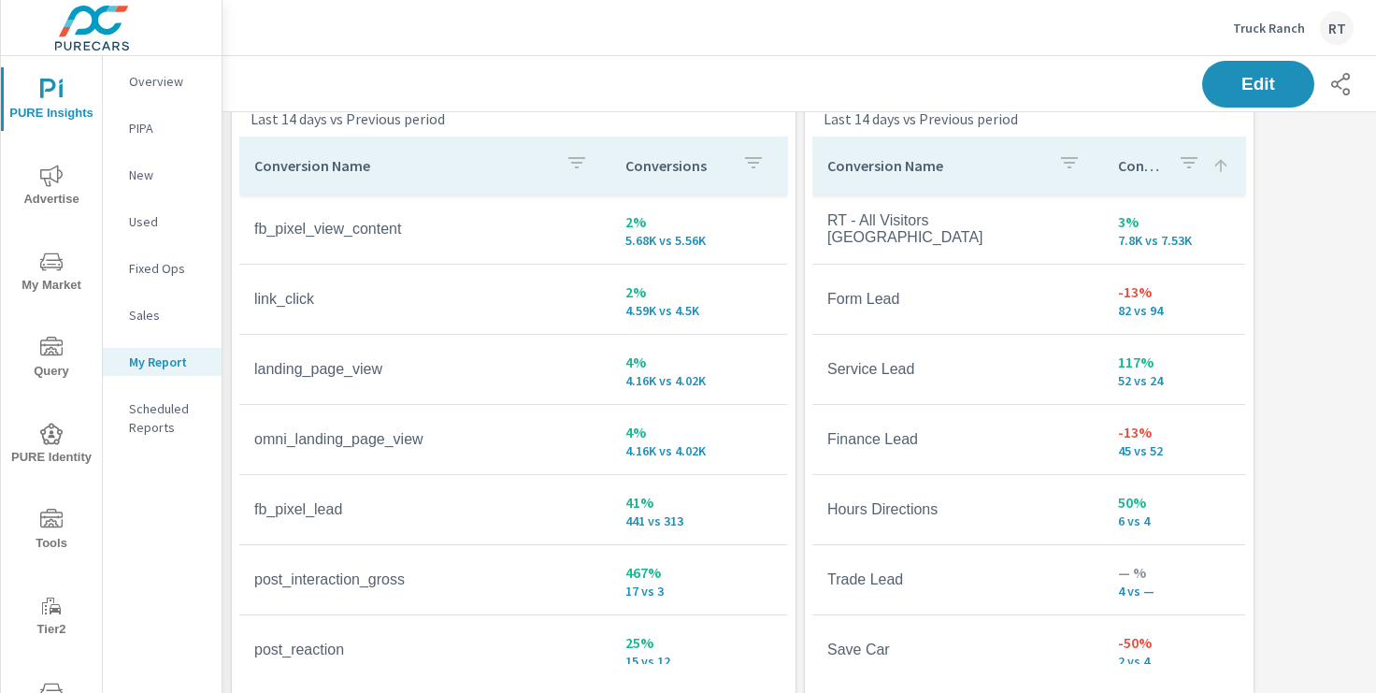
scroll to position [693, 0]
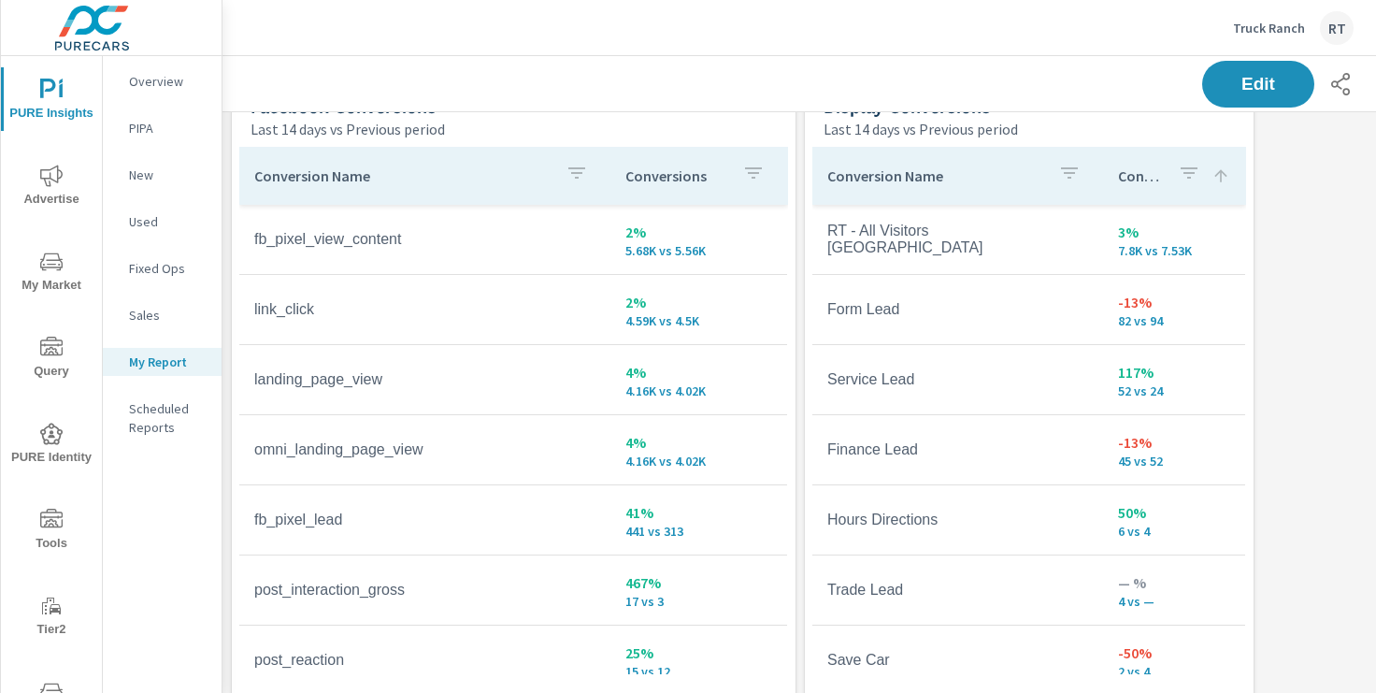
click at [1224, 180] on icon at bounding box center [1221, 175] width 19 height 19
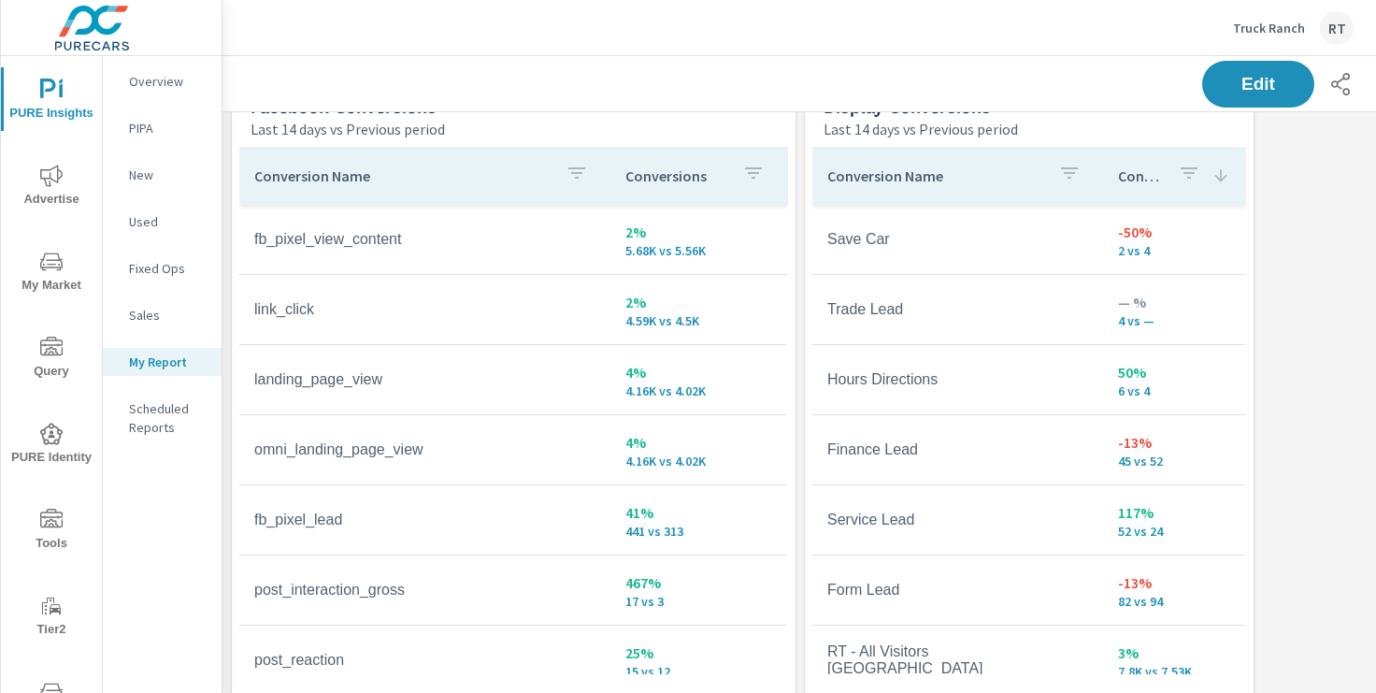
click at [1223, 179] on icon at bounding box center [1221, 175] width 12 height 12
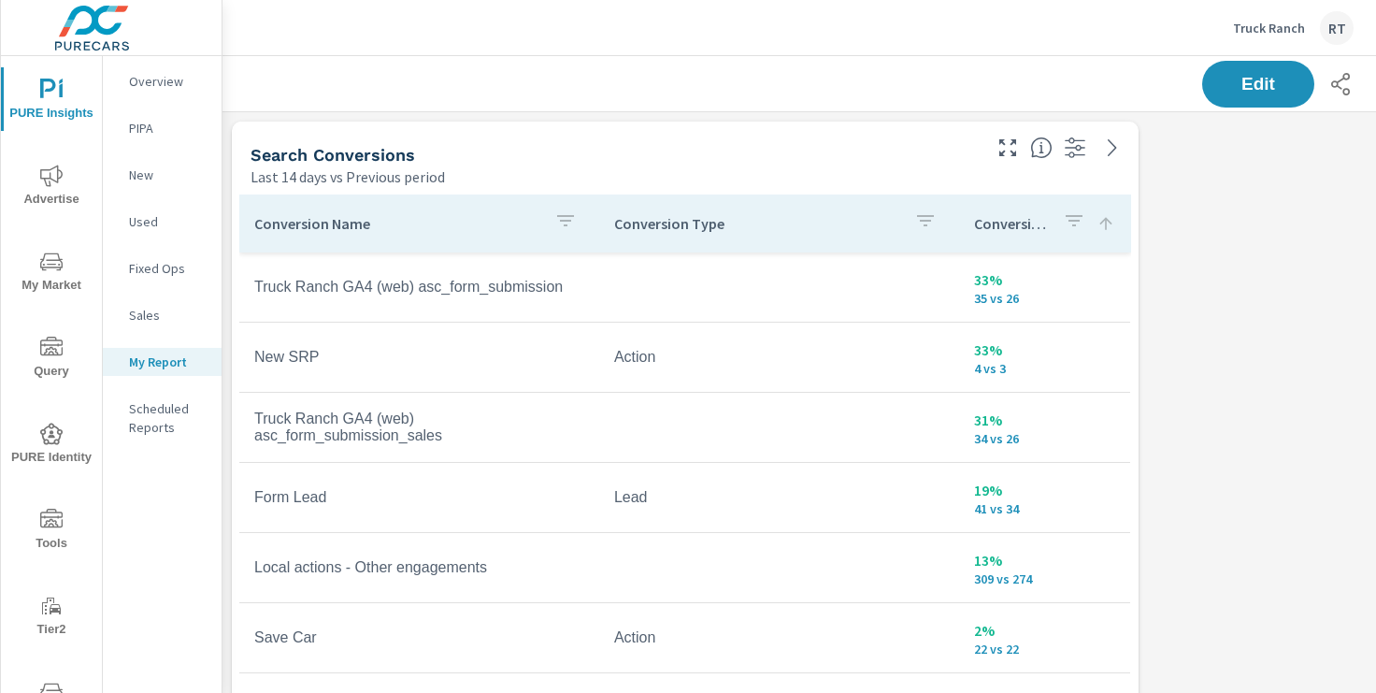
click at [1255, 28] on p "Truck Ranch" at bounding box center [1269, 28] width 72 height 17
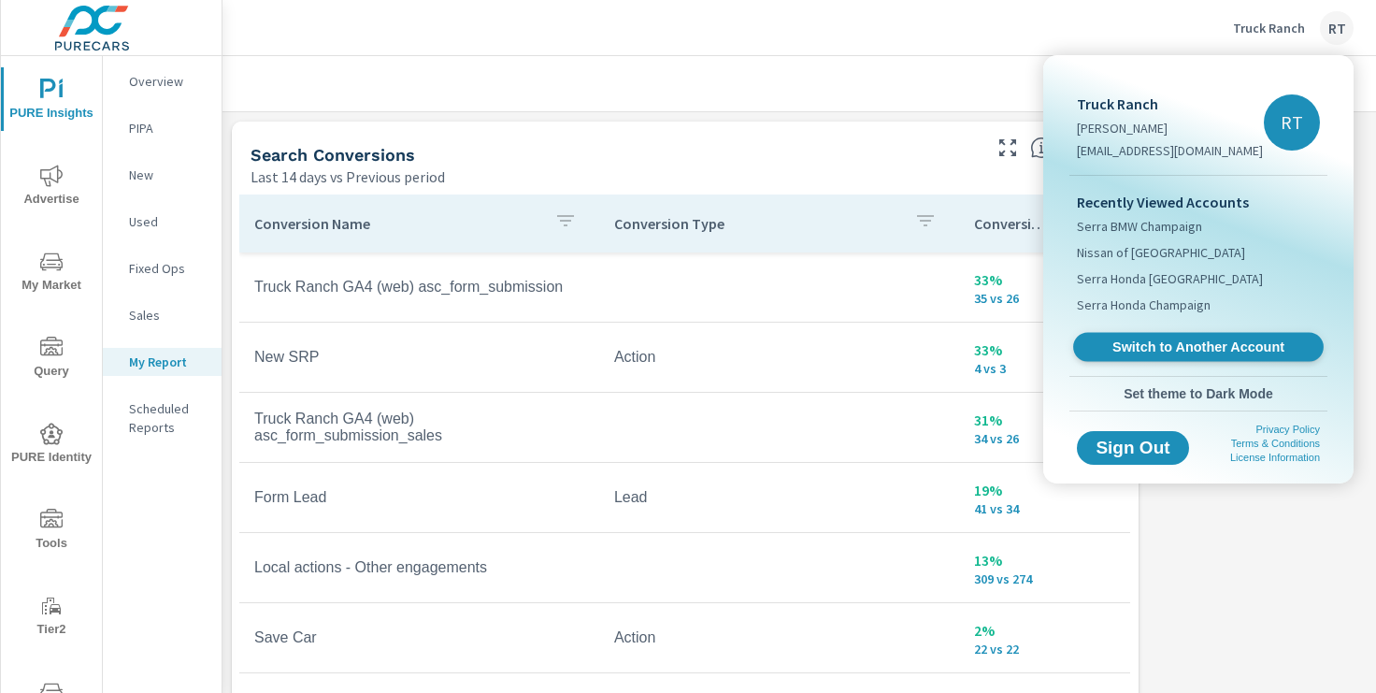
click at [1137, 343] on span "Switch to Another Account" at bounding box center [1198, 347] width 229 height 18
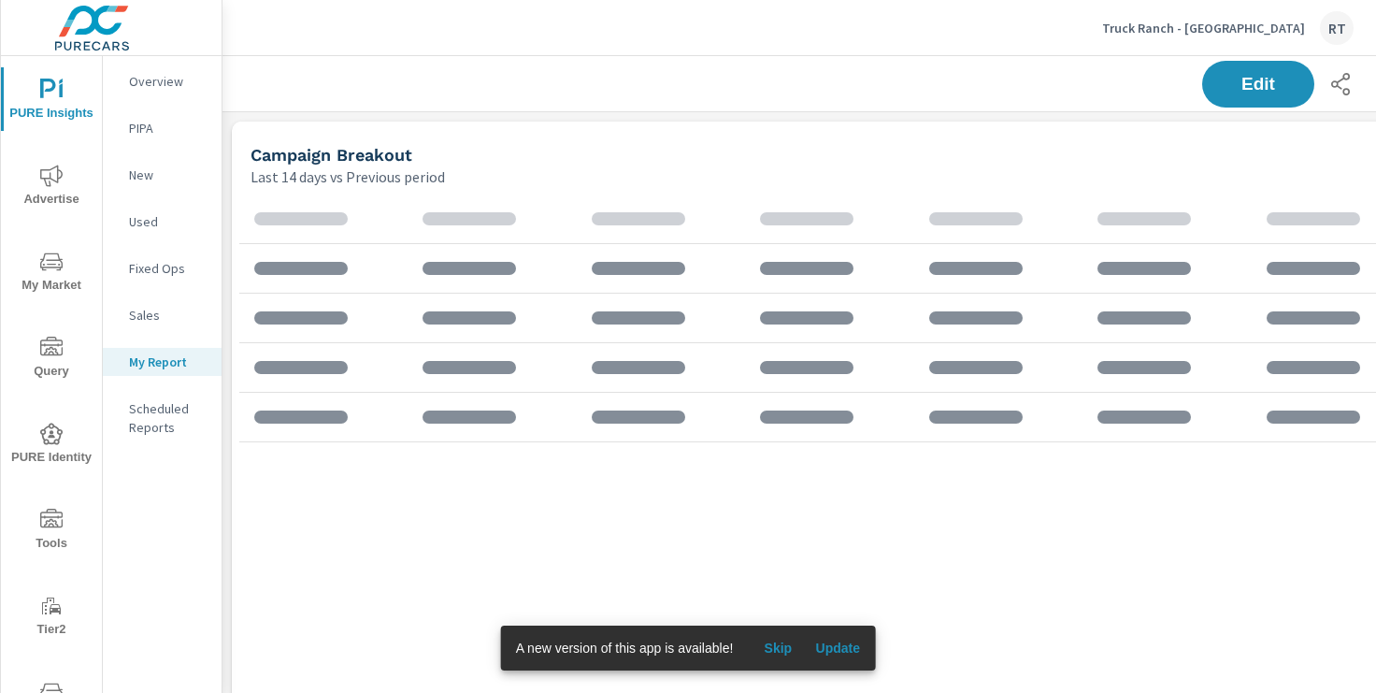
scroll to position [870, 1385]
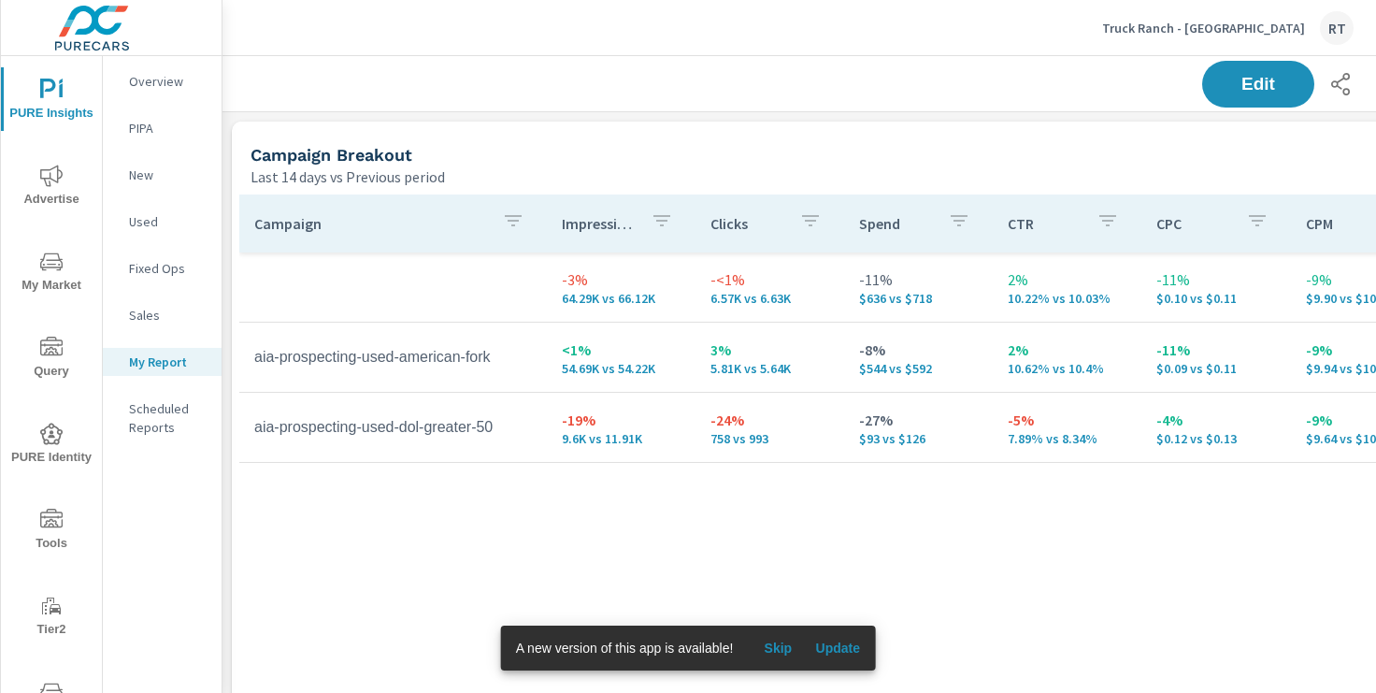
click at [783, 648] on span "Skip" at bounding box center [777, 648] width 45 height 17
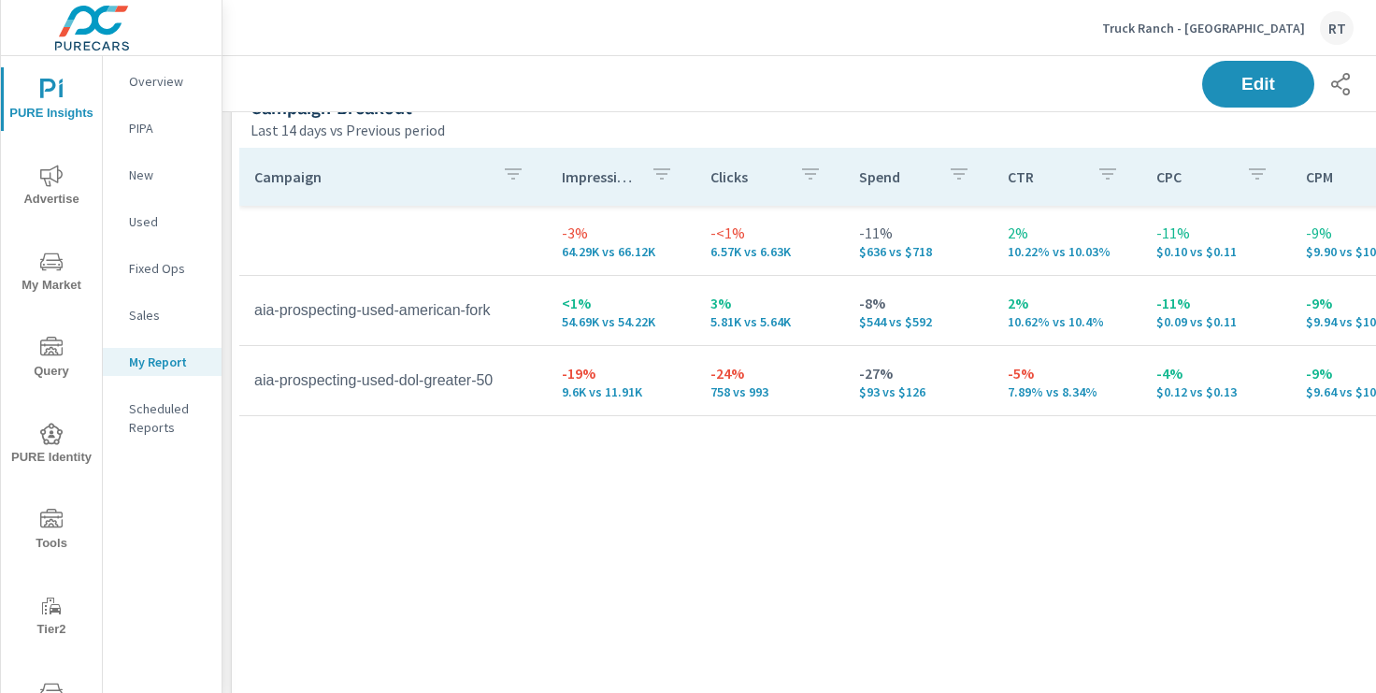
scroll to position [56, 0]
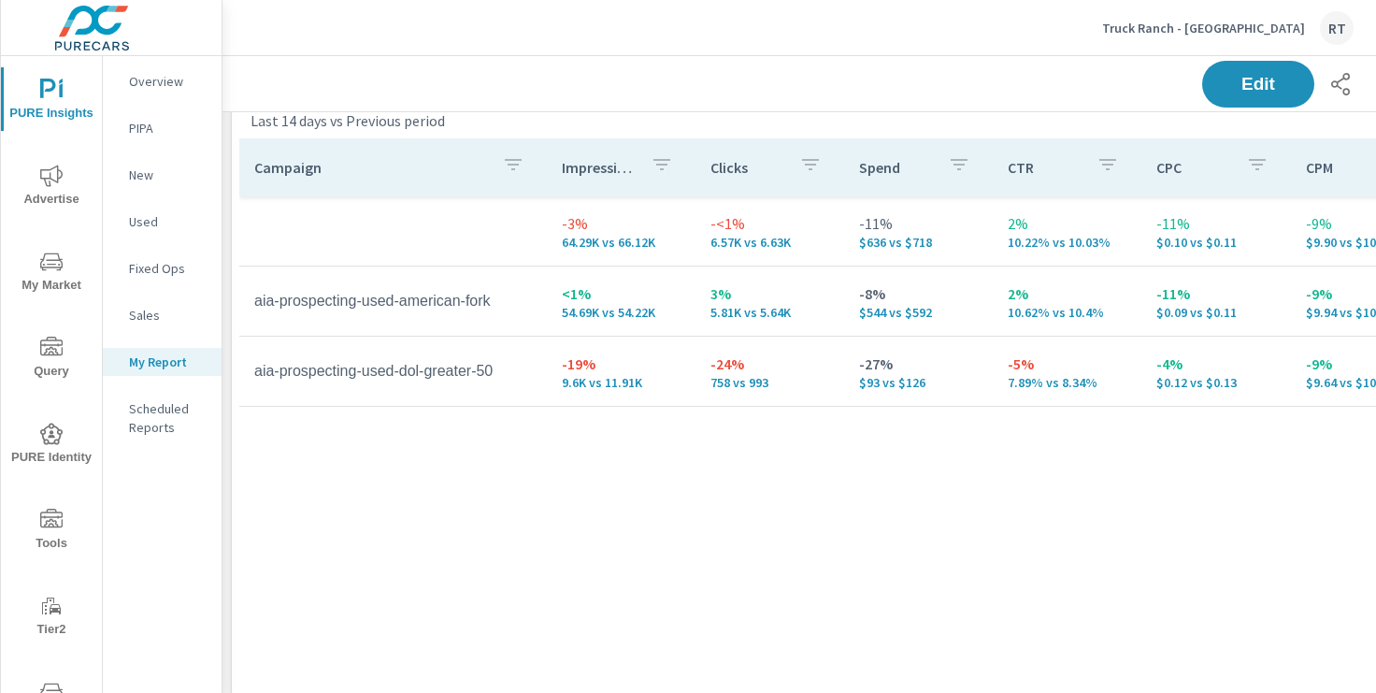
click at [50, 177] on icon "nav menu" at bounding box center [51, 176] width 22 height 22
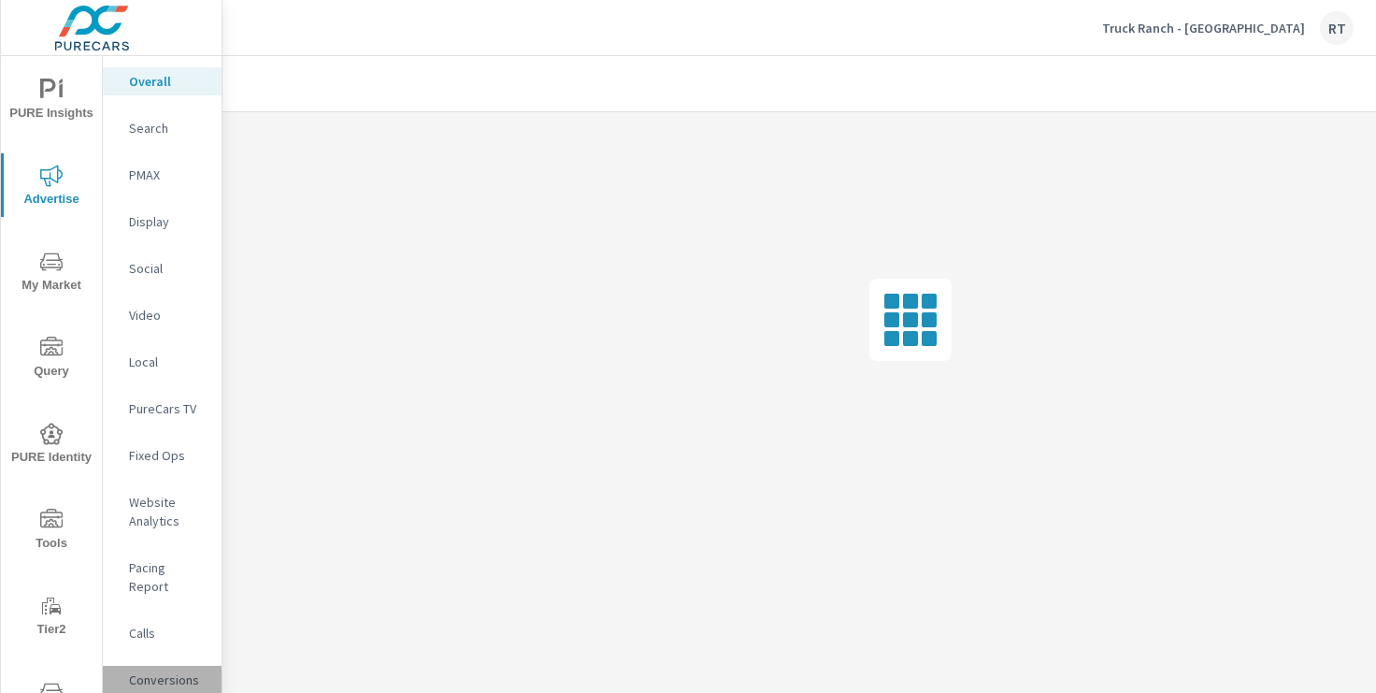
click at [169, 670] on p "Conversions" at bounding box center [168, 679] width 78 height 19
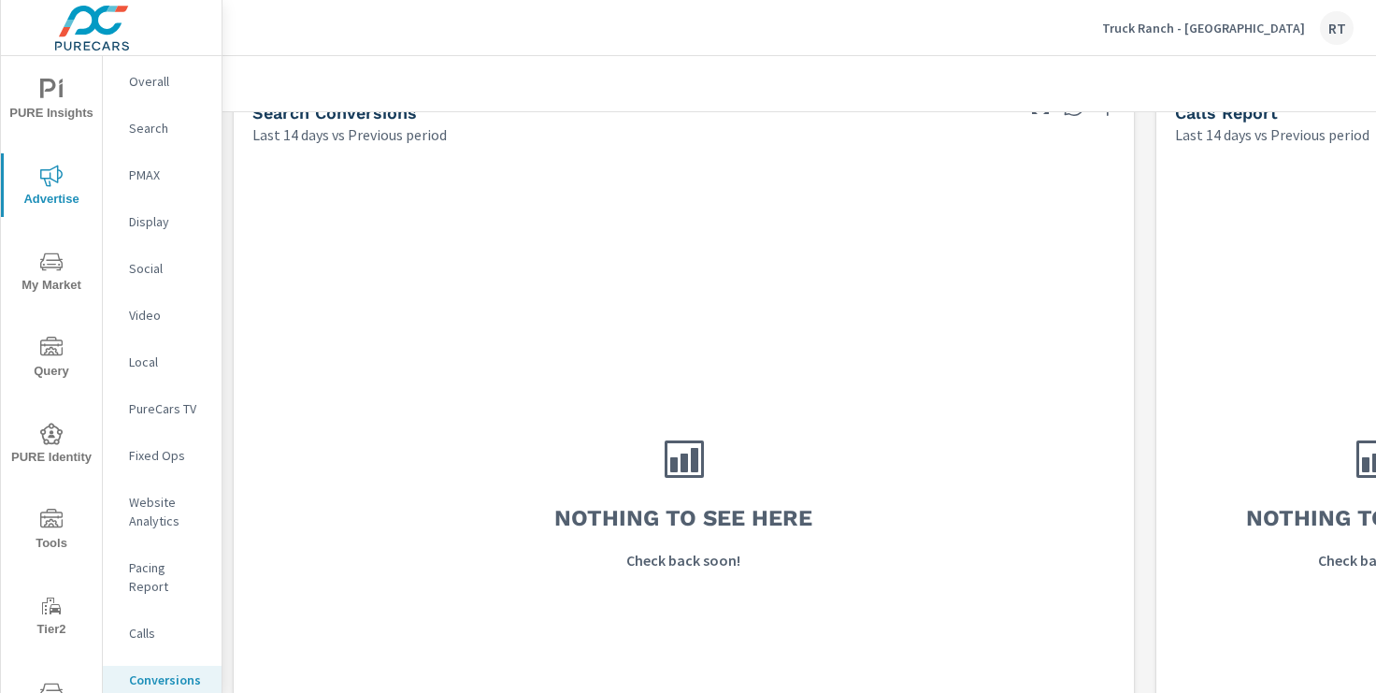
scroll to position [1058, 0]
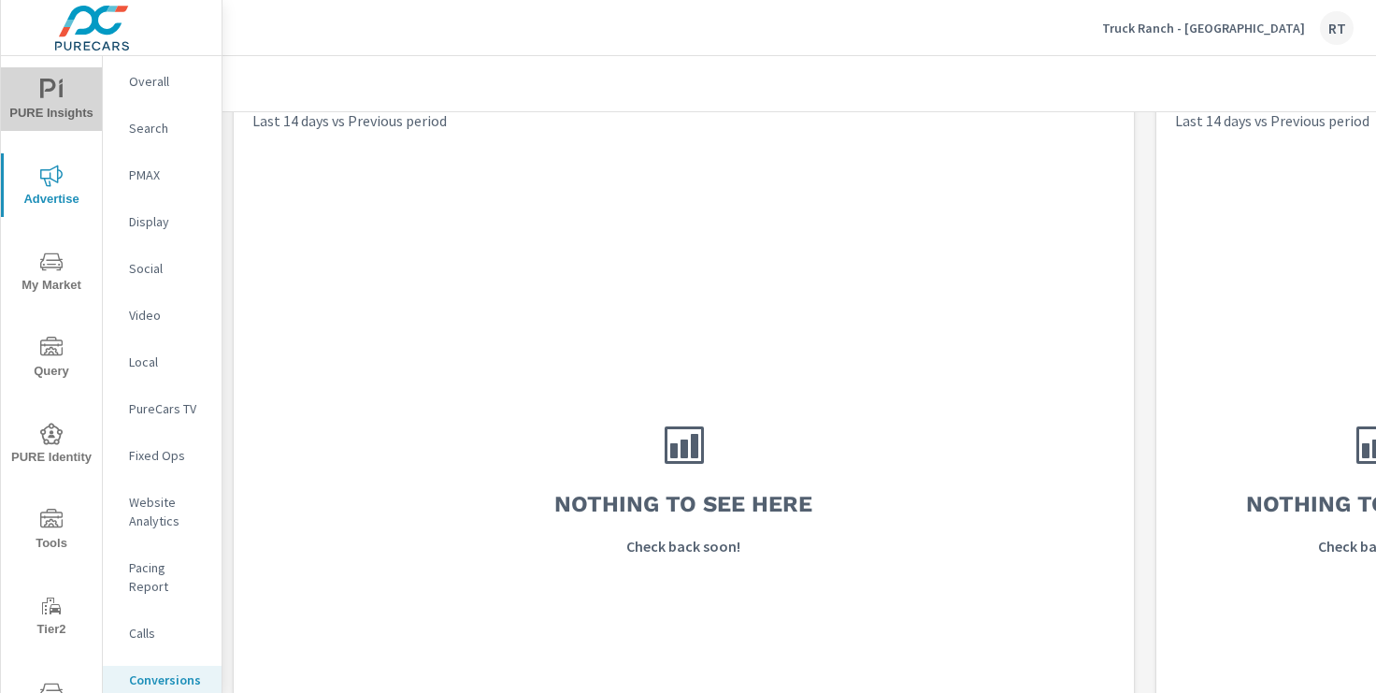
click at [54, 101] on span "PURE Insights" at bounding box center [52, 102] width 90 height 46
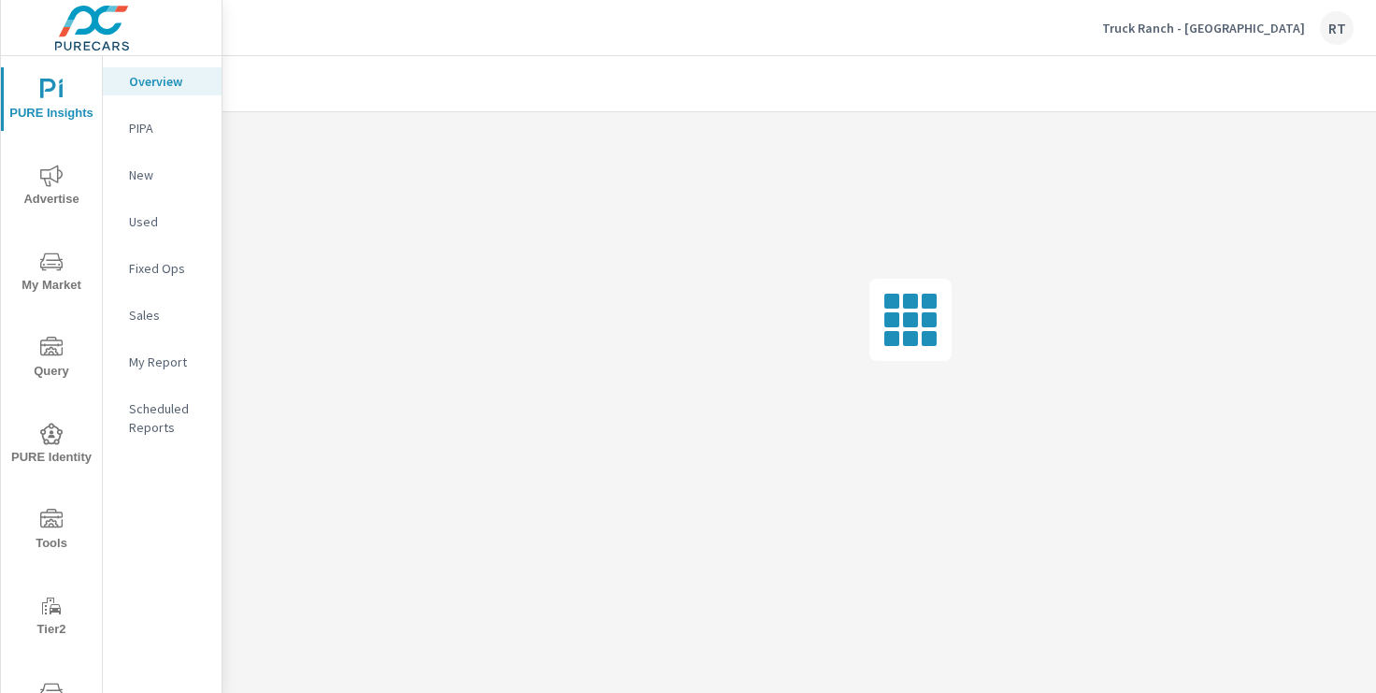
click at [151, 366] on p "My Report" at bounding box center [168, 361] width 78 height 19
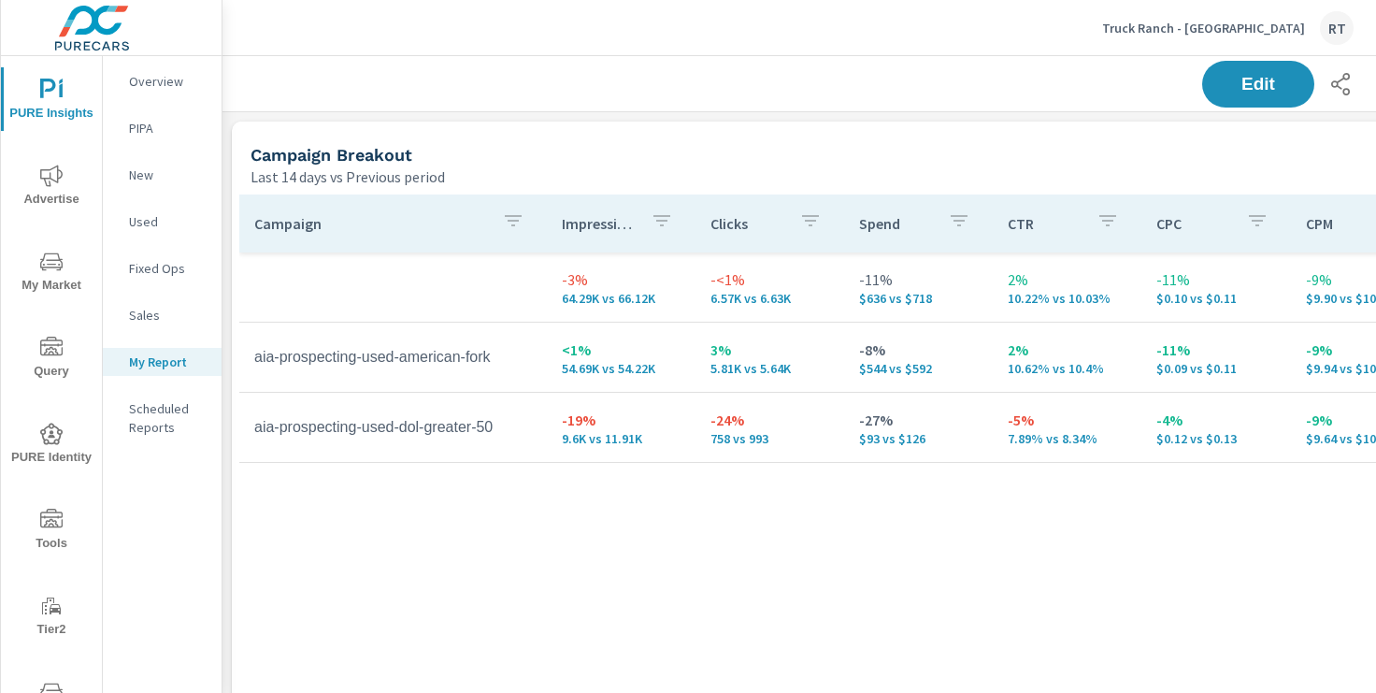
scroll to position [870, 1385]
click at [1196, 29] on p "Truck Ranch - [GEOGRAPHIC_DATA]" at bounding box center [1203, 28] width 203 height 17
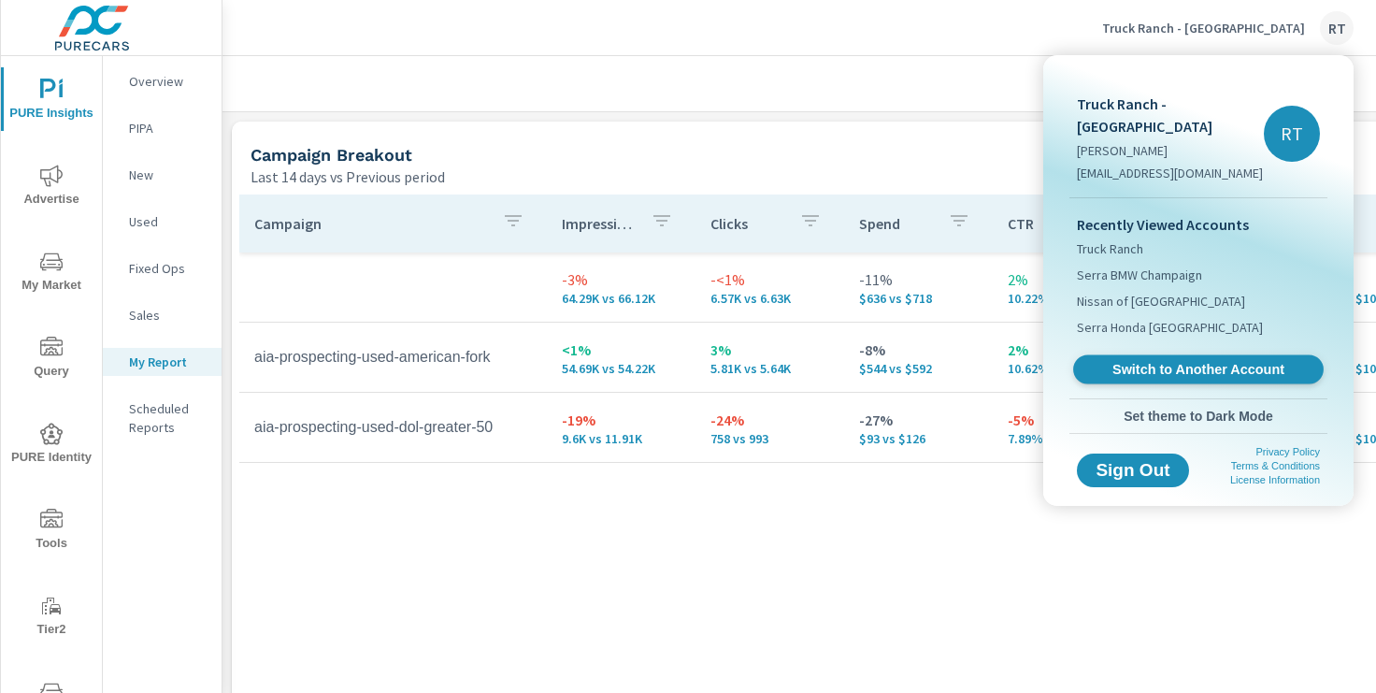
click at [1150, 361] on span "Switch to Another Account" at bounding box center [1198, 370] width 229 height 18
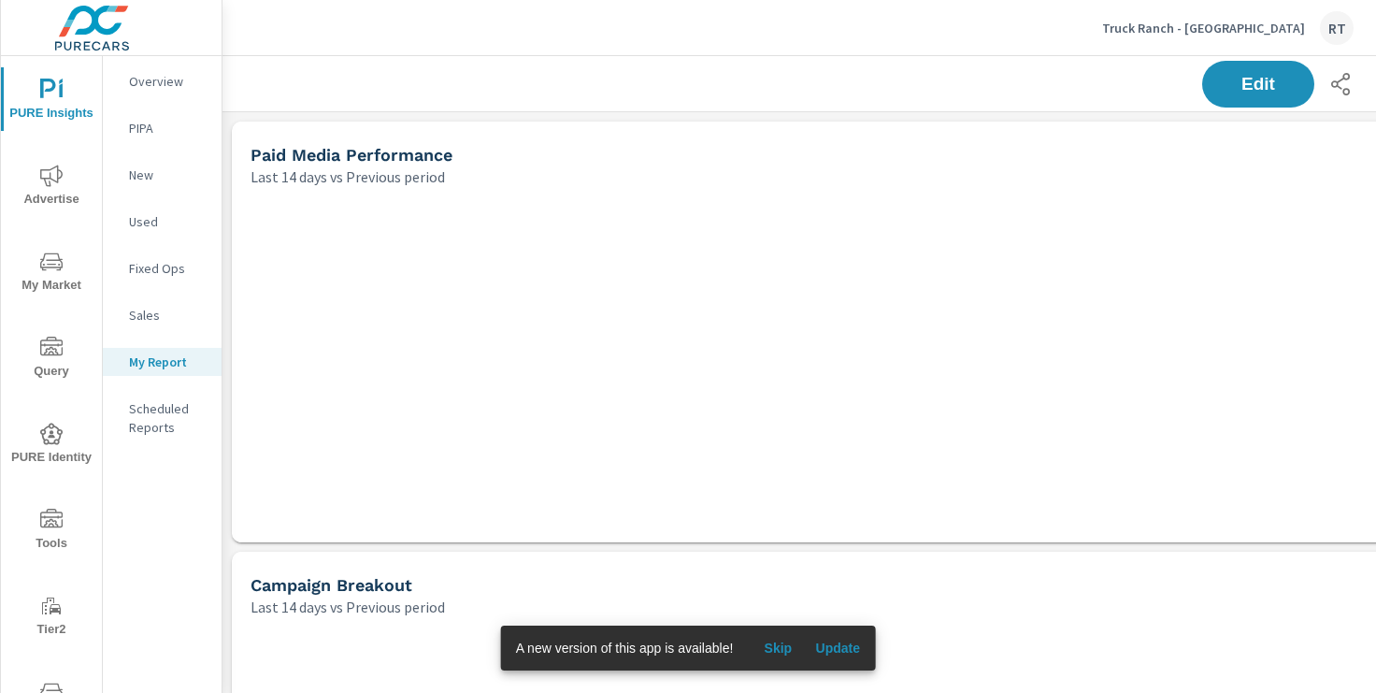
scroll to position [1301, 1385]
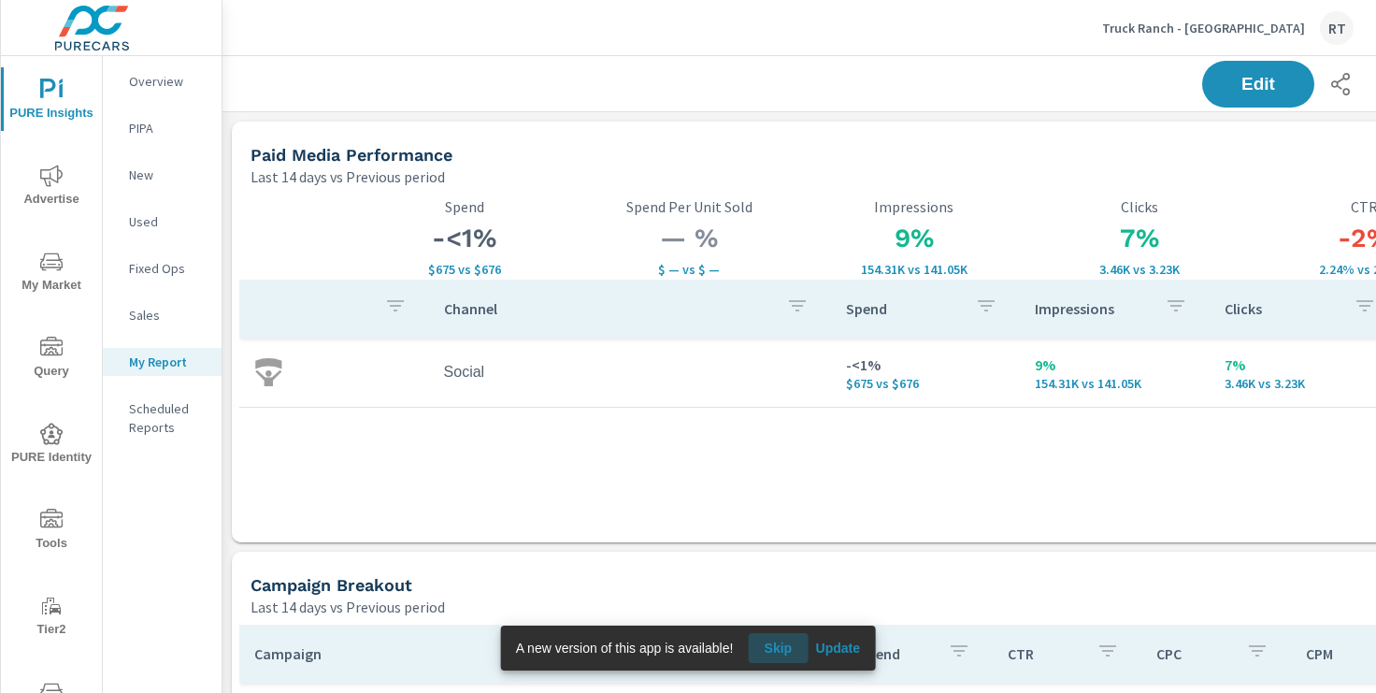
click at [786, 649] on span "Skip" at bounding box center [777, 648] width 45 height 17
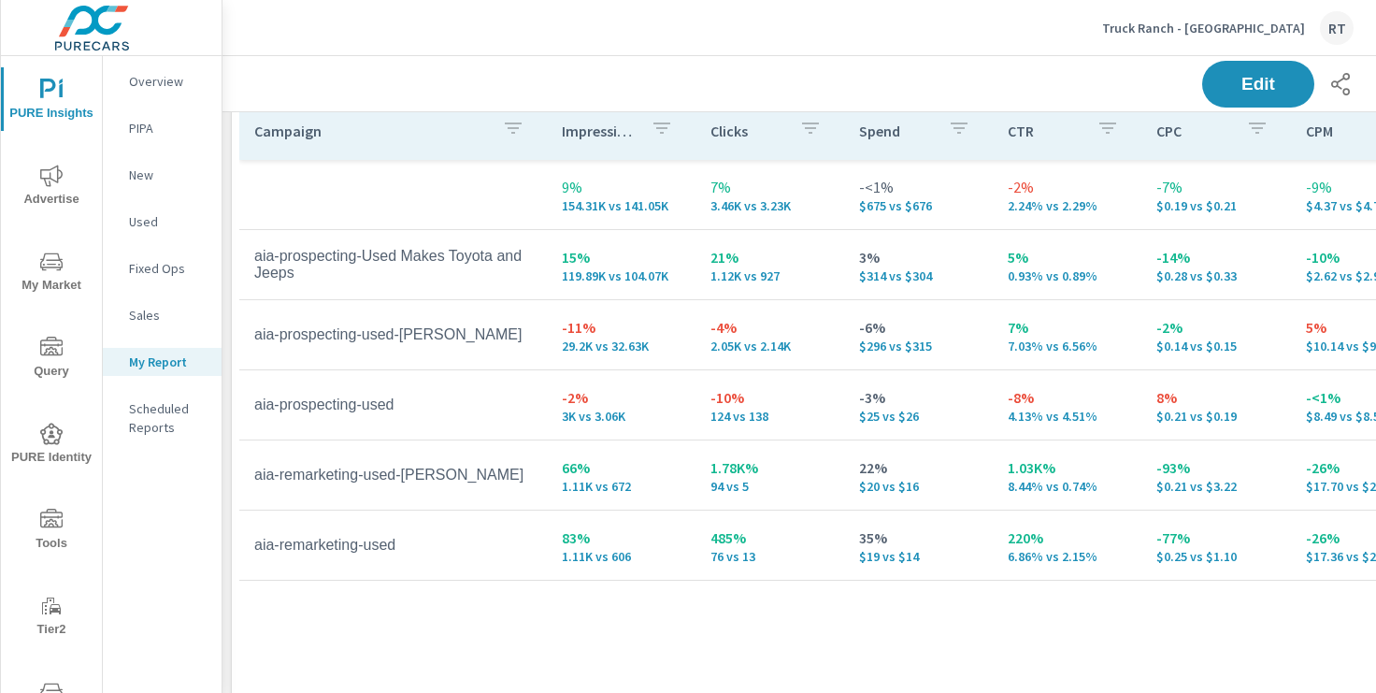
scroll to position [524, 0]
click at [1232, 27] on p "Truck Ranch - [GEOGRAPHIC_DATA]" at bounding box center [1203, 28] width 203 height 17
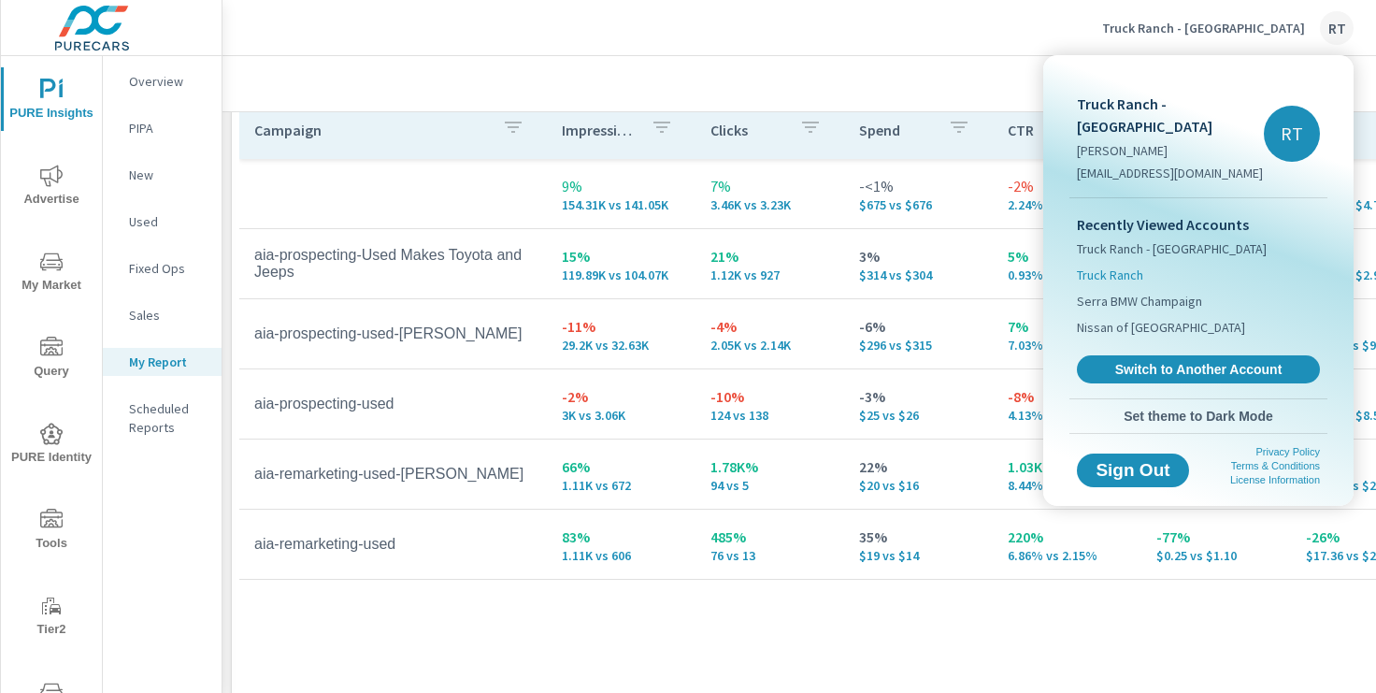
click at [1137, 266] on span "Truck Ranch" at bounding box center [1110, 275] width 66 height 19
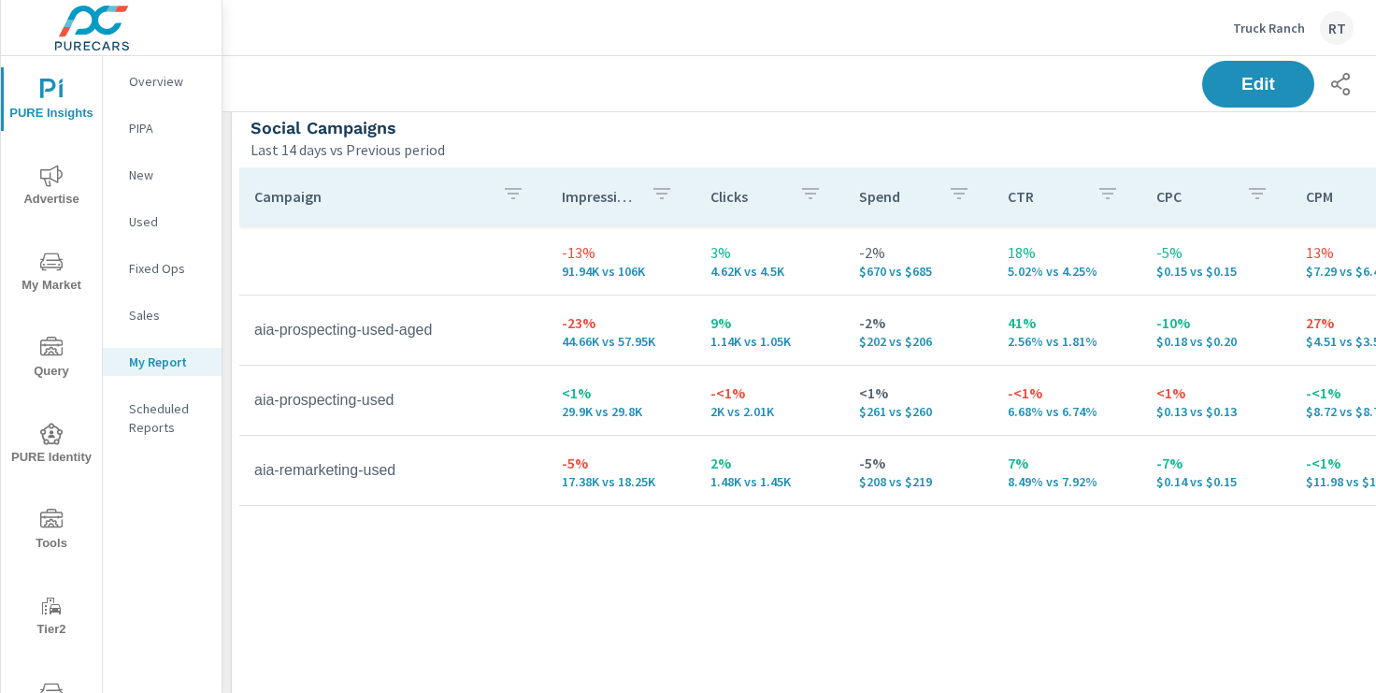
scroll to position [1315, 0]
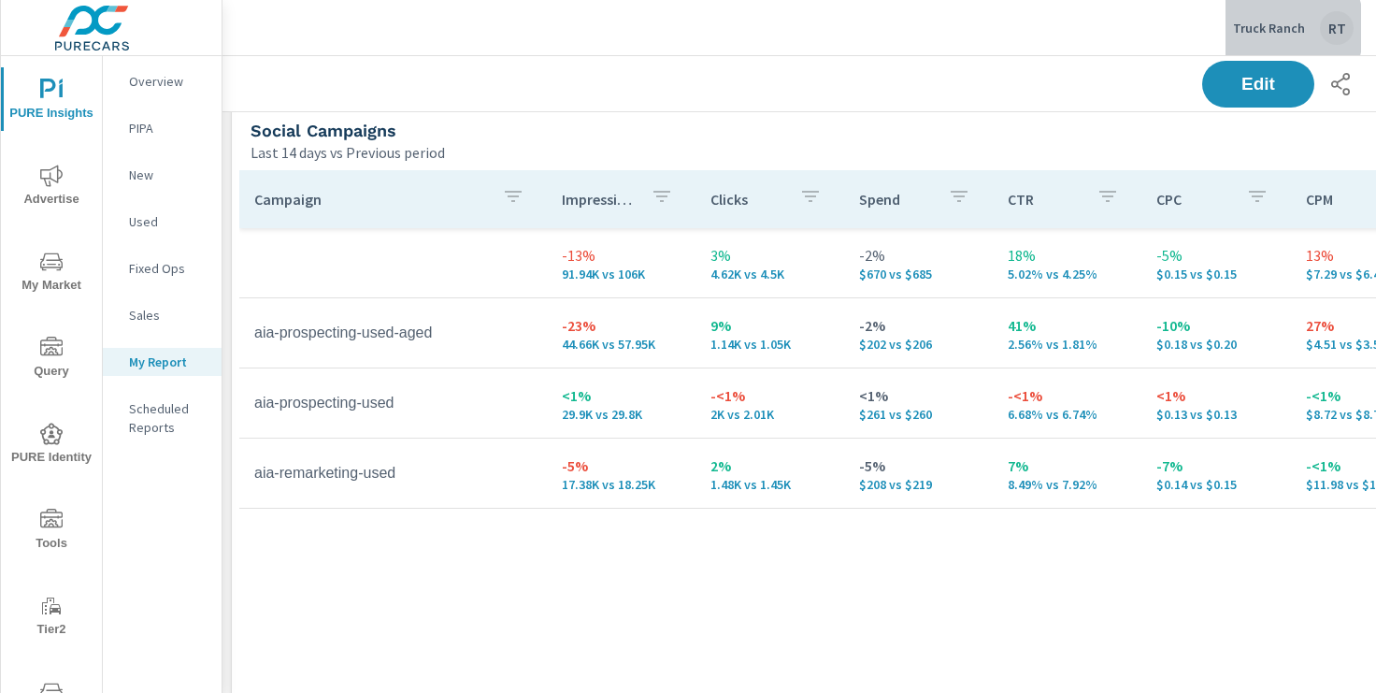
click at [1266, 28] on p "Truck Ranch" at bounding box center [1269, 28] width 72 height 17
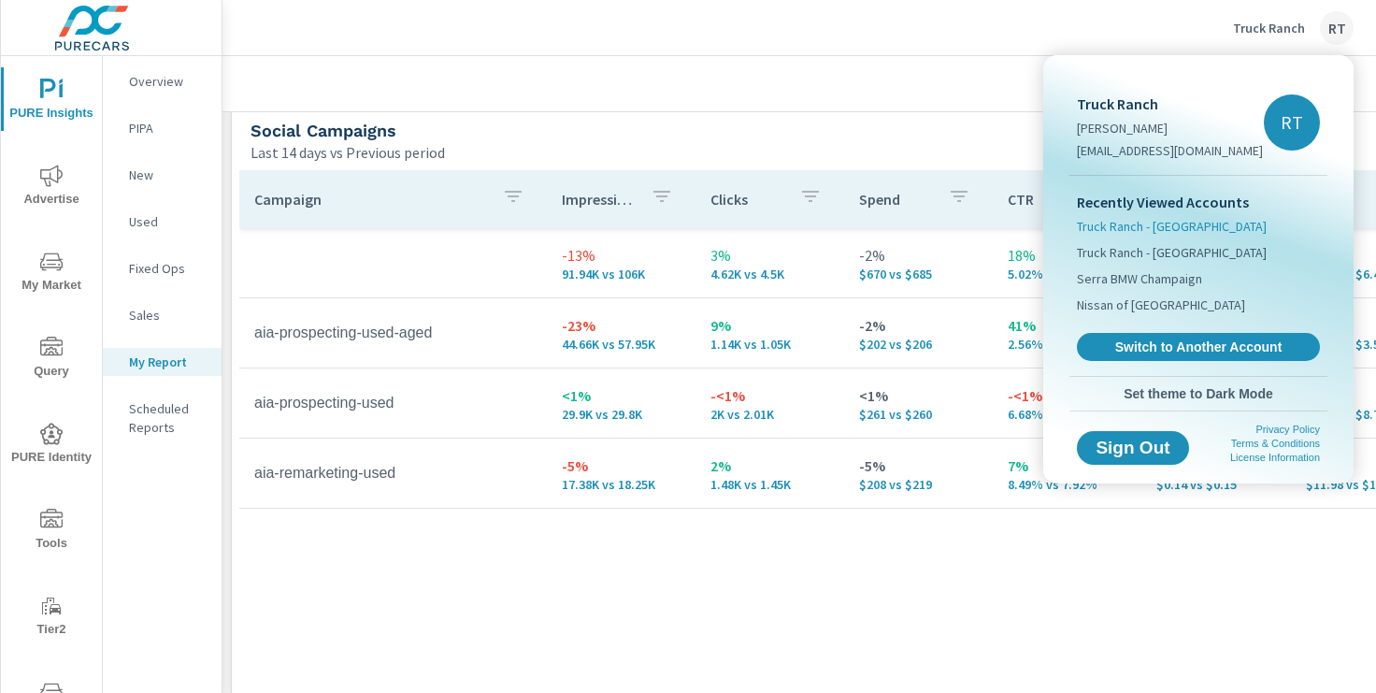
click at [1162, 224] on span "Truck Ranch - [GEOGRAPHIC_DATA]" at bounding box center [1172, 226] width 190 height 19
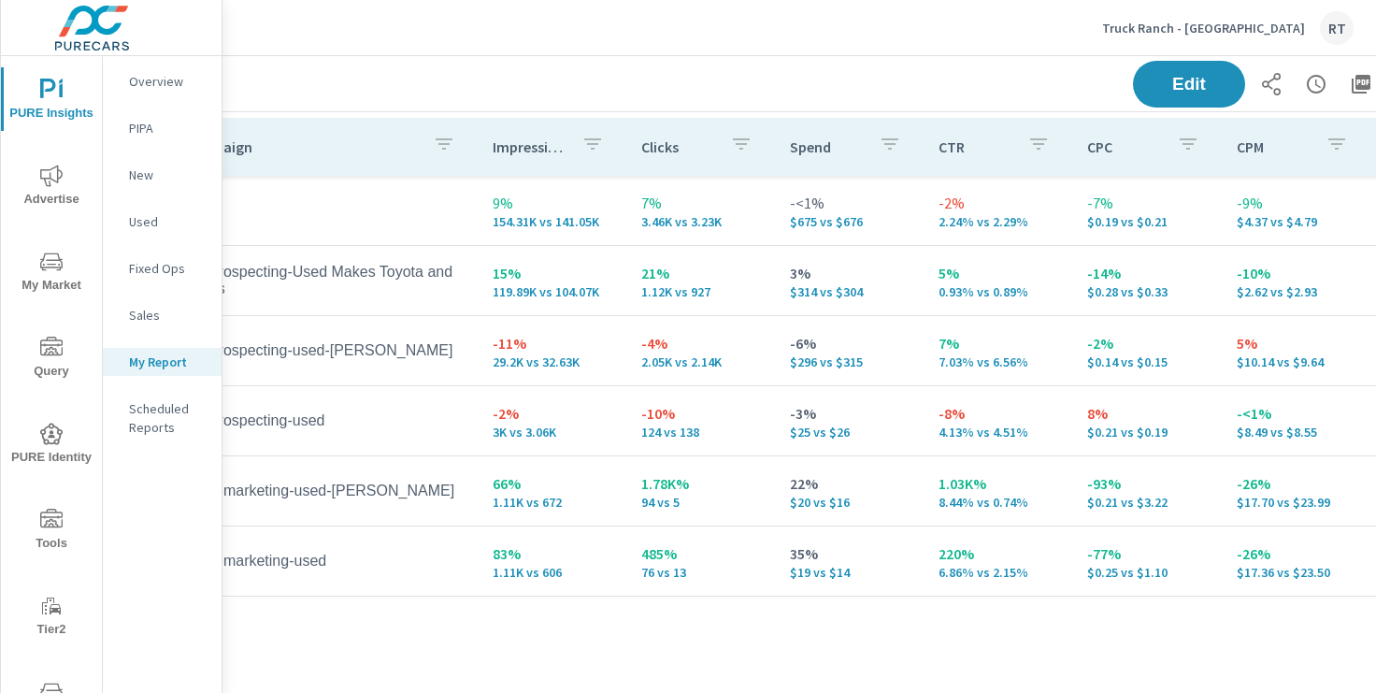
scroll to position [507, 35]
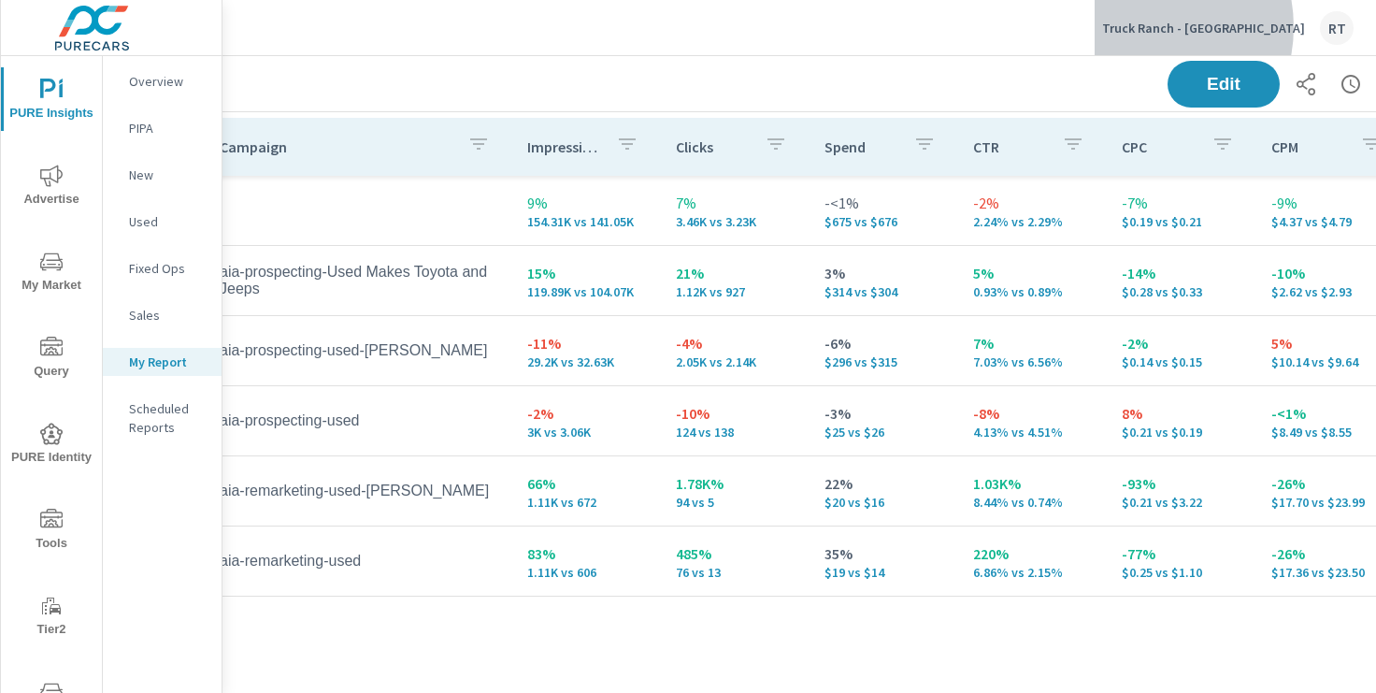
click at [1207, 27] on p "Truck Ranch - [GEOGRAPHIC_DATA]" at bounding box center [1203, 28] width 203 height 17
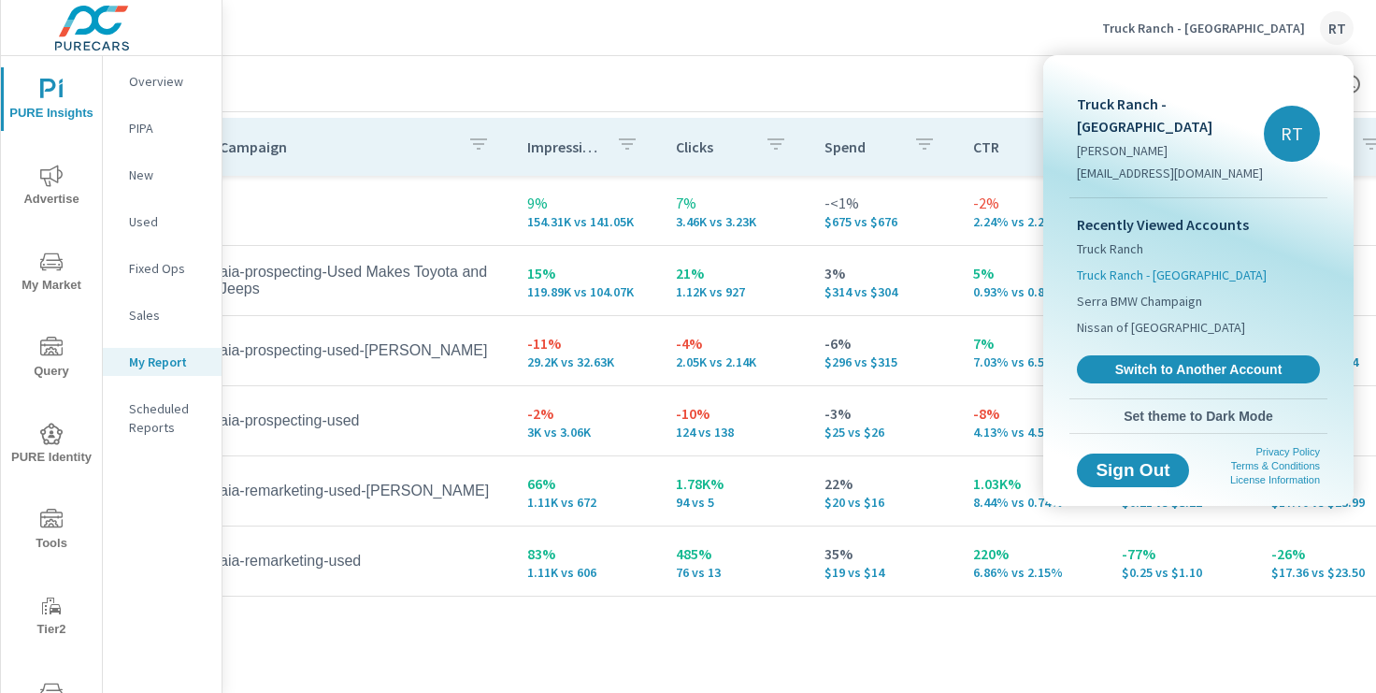
click at [1148, 266] on span "Truck Ranch - [GEOGRAPHIC_DATA]" at bounding box center [1172, 275] width 190 height 19
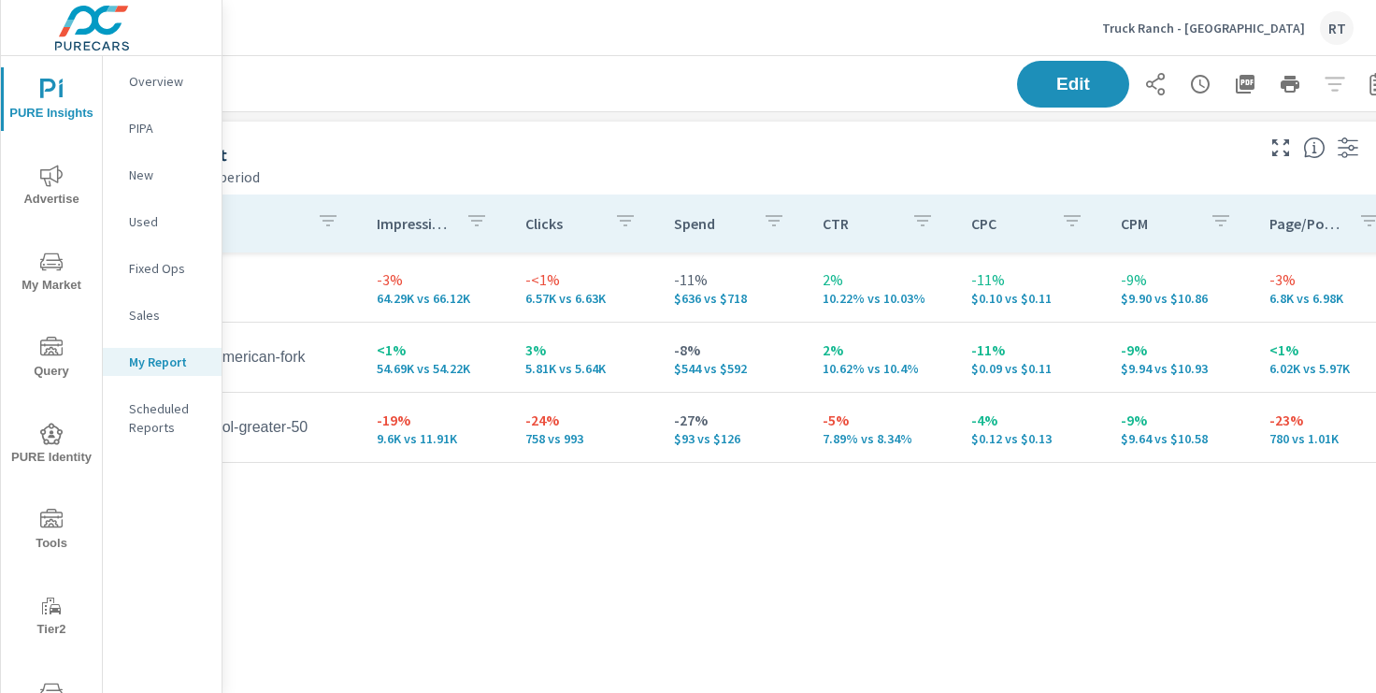
scroll to position [0, 196]
